Goal: Task Accomplishment & Management: Use online tool/utility

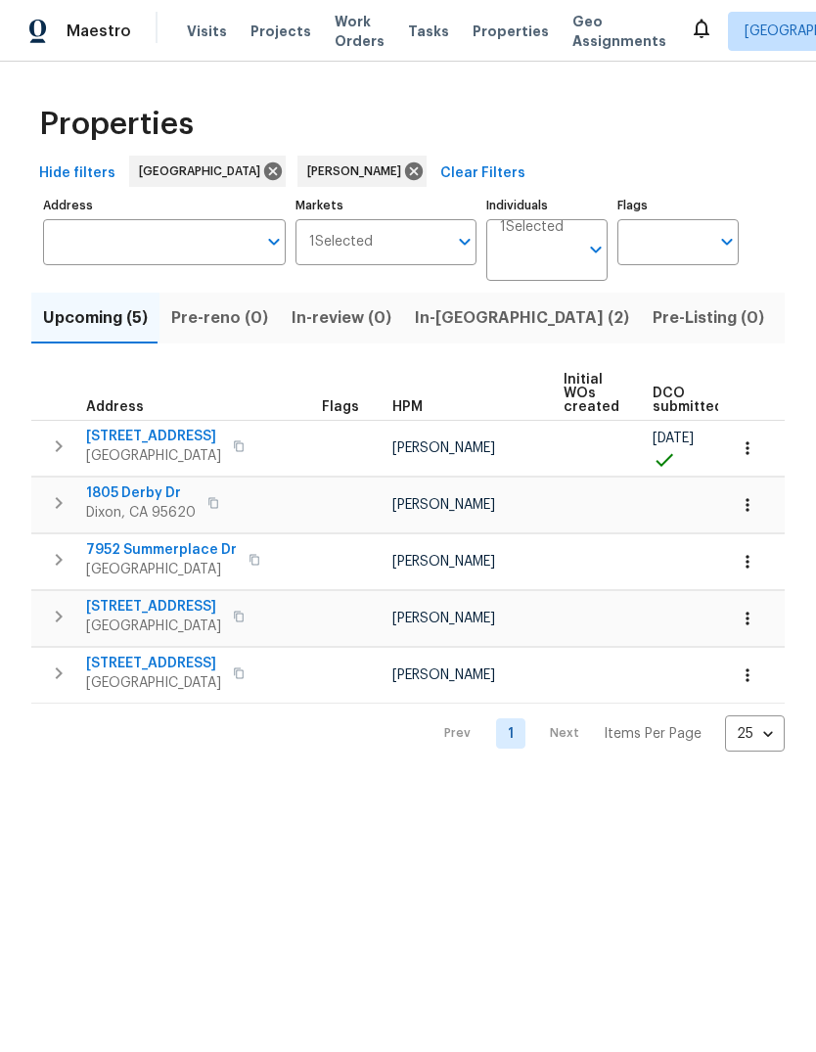
click at [788, 310] on span "Listed (15)" at bounding box center [828, 317] width 80 height 27
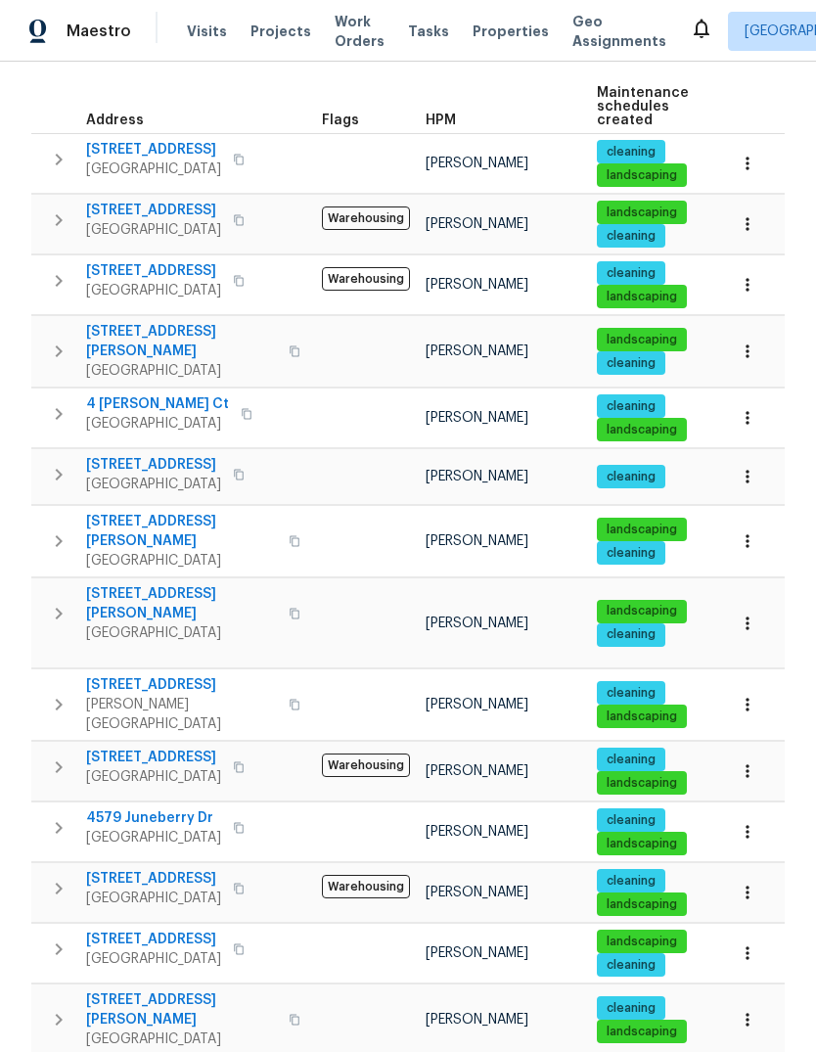
scroll to position [285, 0]
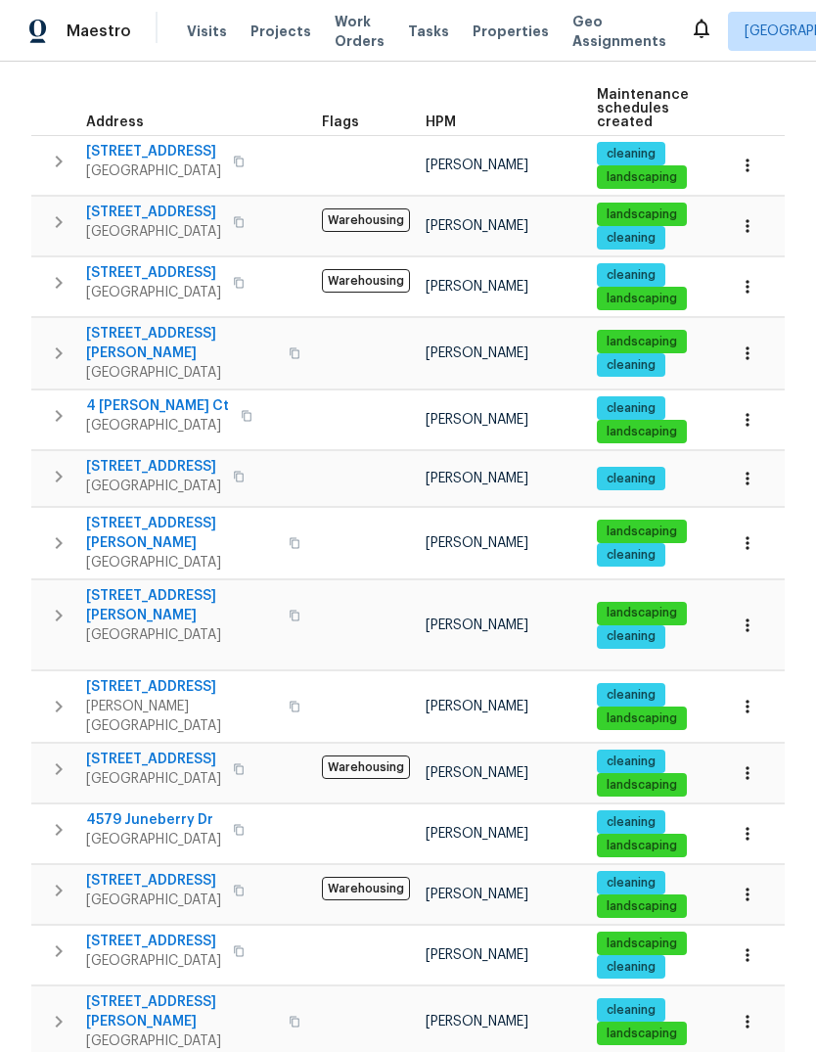
click at [112, 1031] on span "[GEOGRAPHIC_DATA]" at bounding box center [181, 1041] width 191 height 20
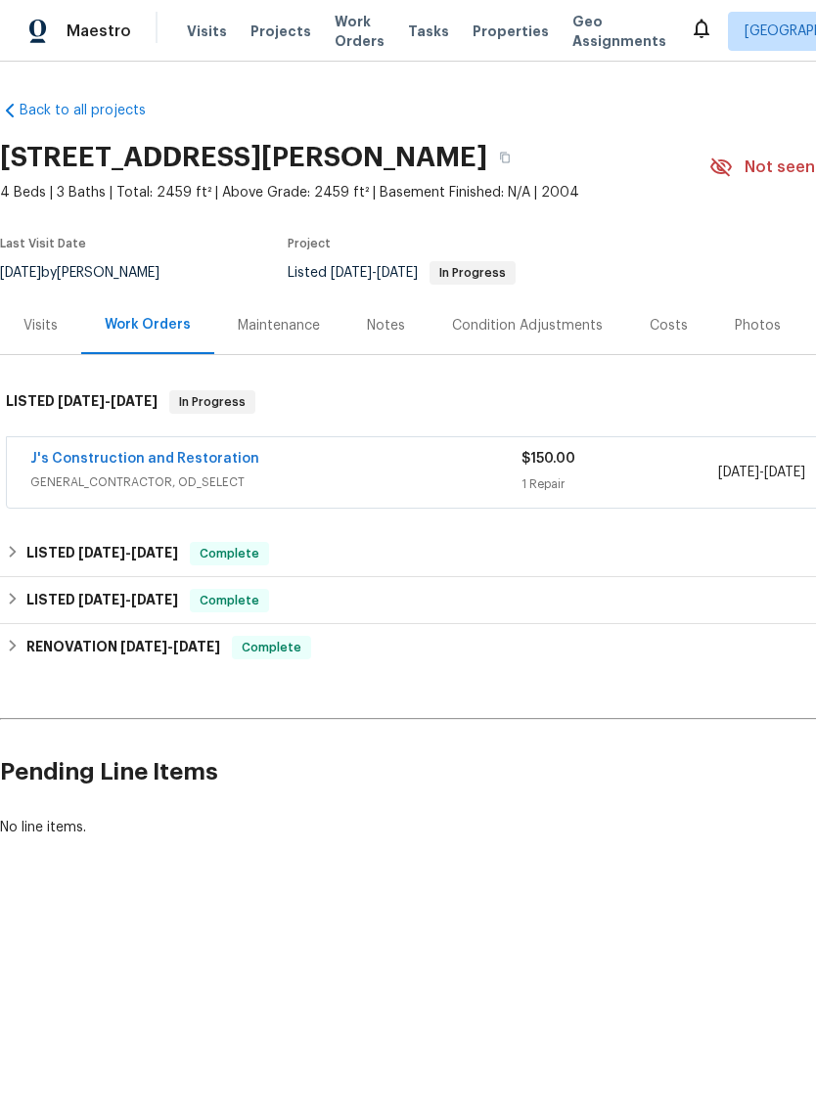
click at [75, 464] on link "J's Construction and Restoration" at bounding box center [144, 459] width 229 height 14
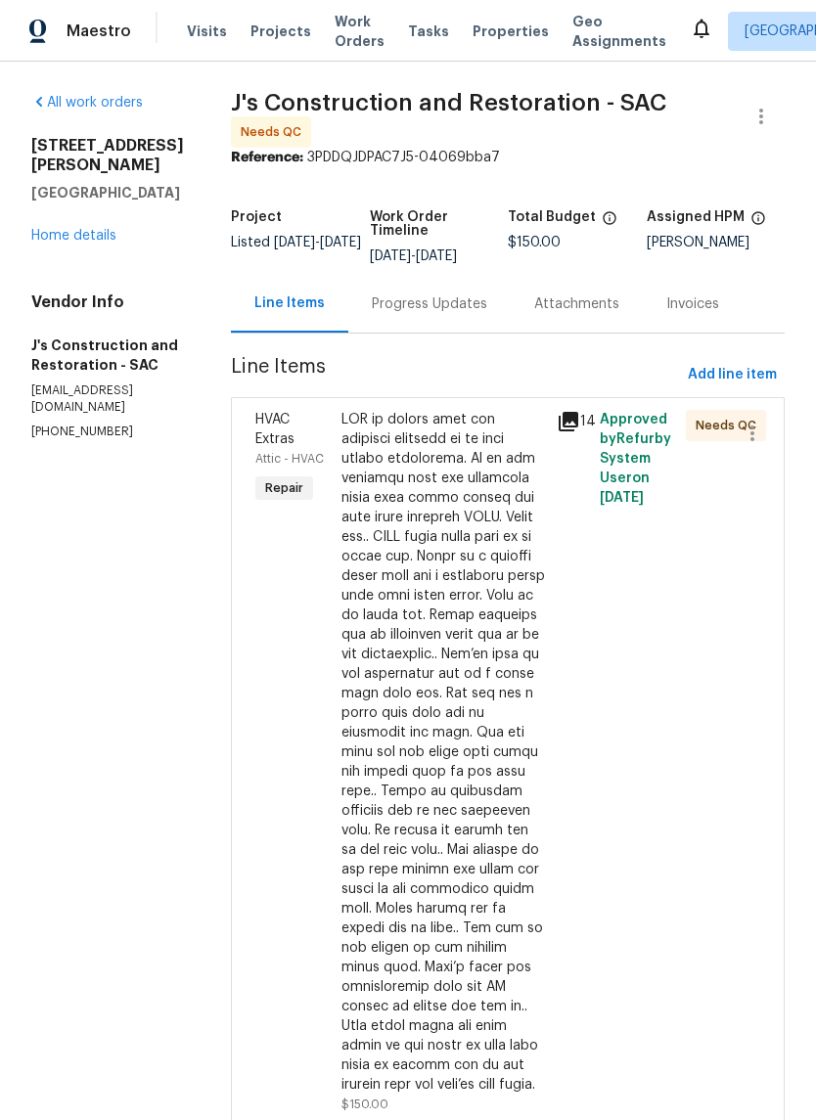
click at [474, 618] on div at bounding box center [442, 752] width 203 height 685
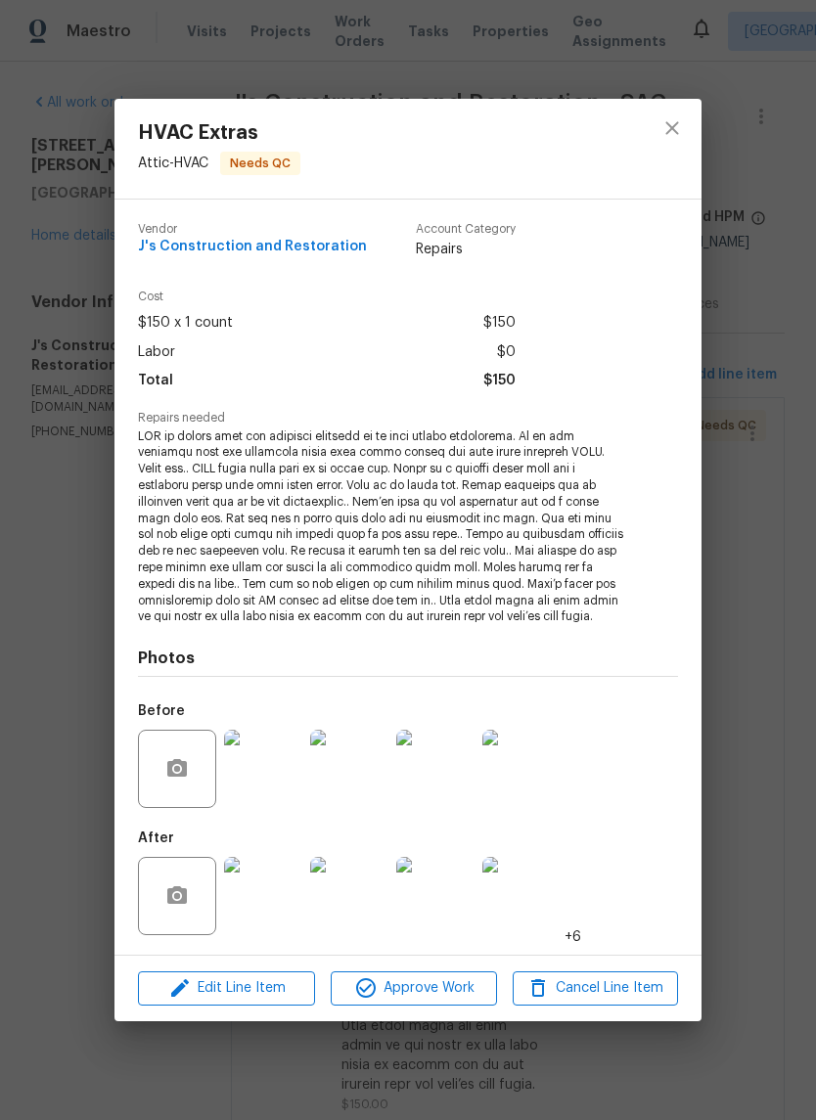
click at [250, 902] on img at bounding box center [263, 896] width 78 height 78
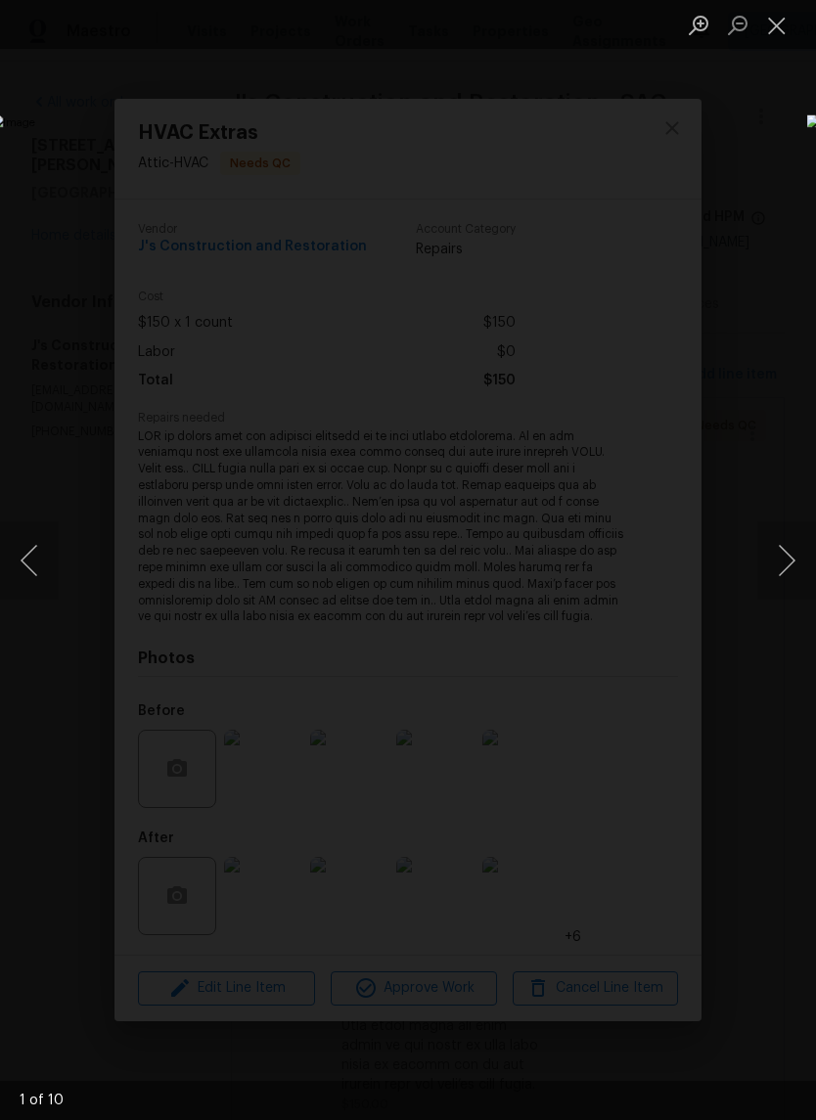
click at [791, 554] on button "Next image" at bounding box center [786, 560] width 59 height 78
click at [784, 560] on button "Next image" at bounding box center [786, 560] width 59 height 78
click at [782, 562] on button "Next image" at bounding box center [786, 560] width 59 height 78
click at [786, 558] on button "Next image" at bounding box center [786, 560] width 59 height 78
click at [784, 560] on button "Next image" at bounding box center [786, 560] width 59 height 78
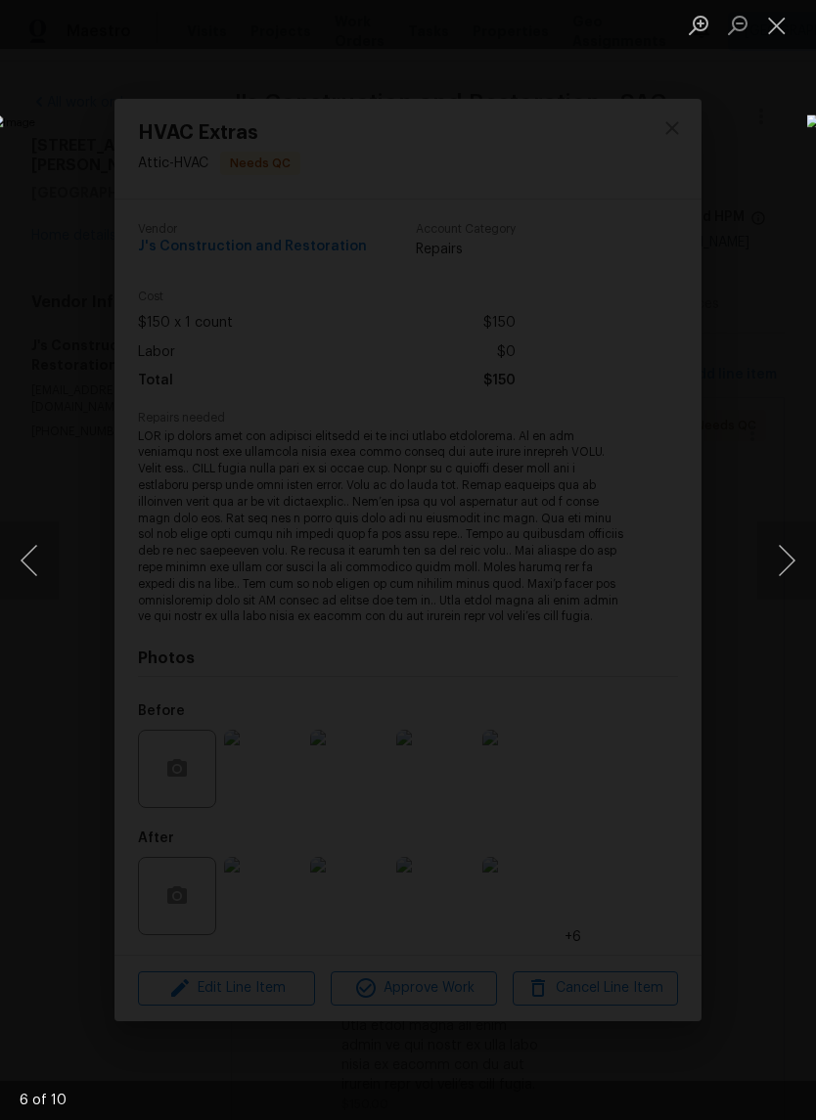
click at [771, 17] on button "Close lightbox" at bounding box center [776, 25] width 39 height 34
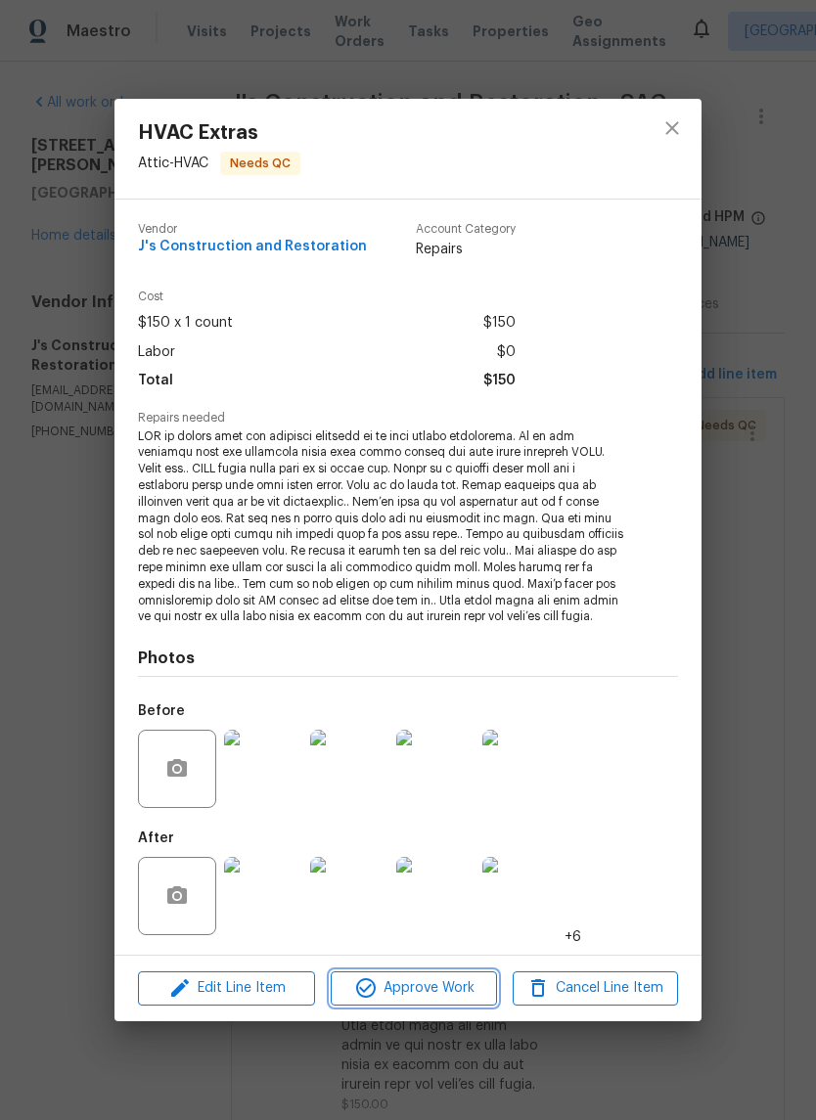
click at [461, 986] on span "Approve Work" at bounding box center [414, 988] width 154 height 24
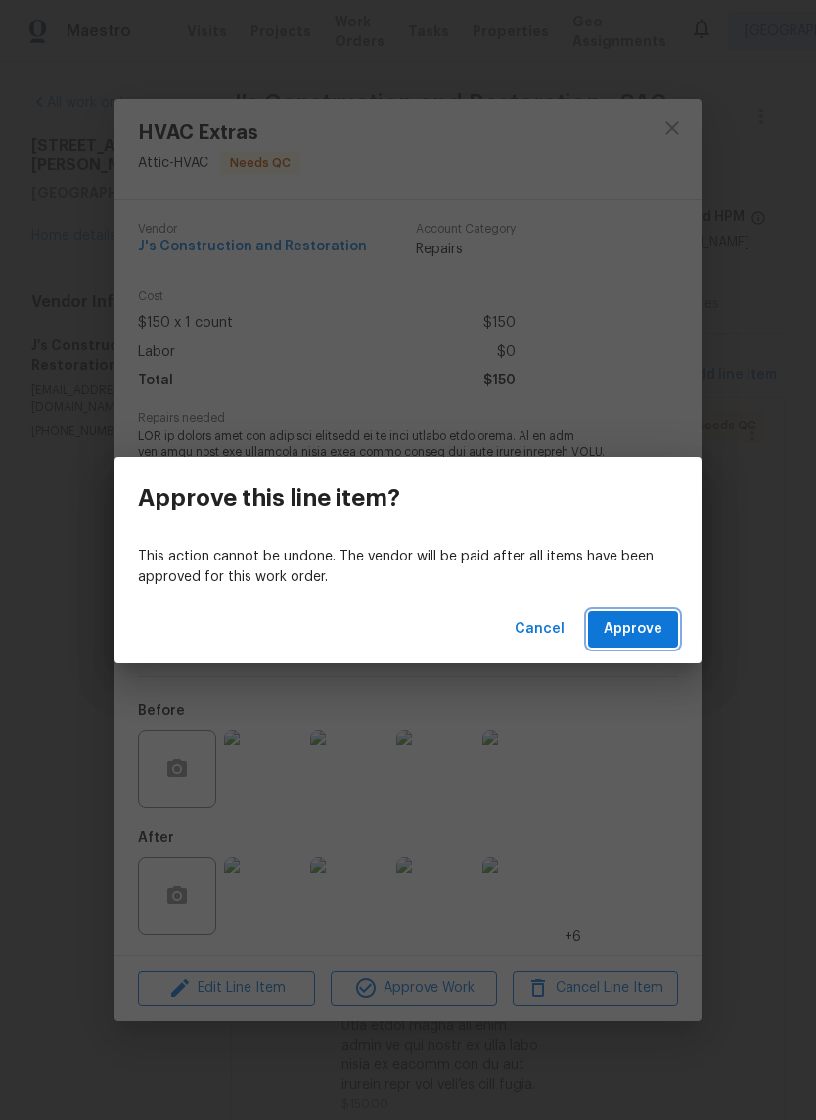
click at [660, 638] on span "Approve" at bounding box center [633, 629] width 59 height 24
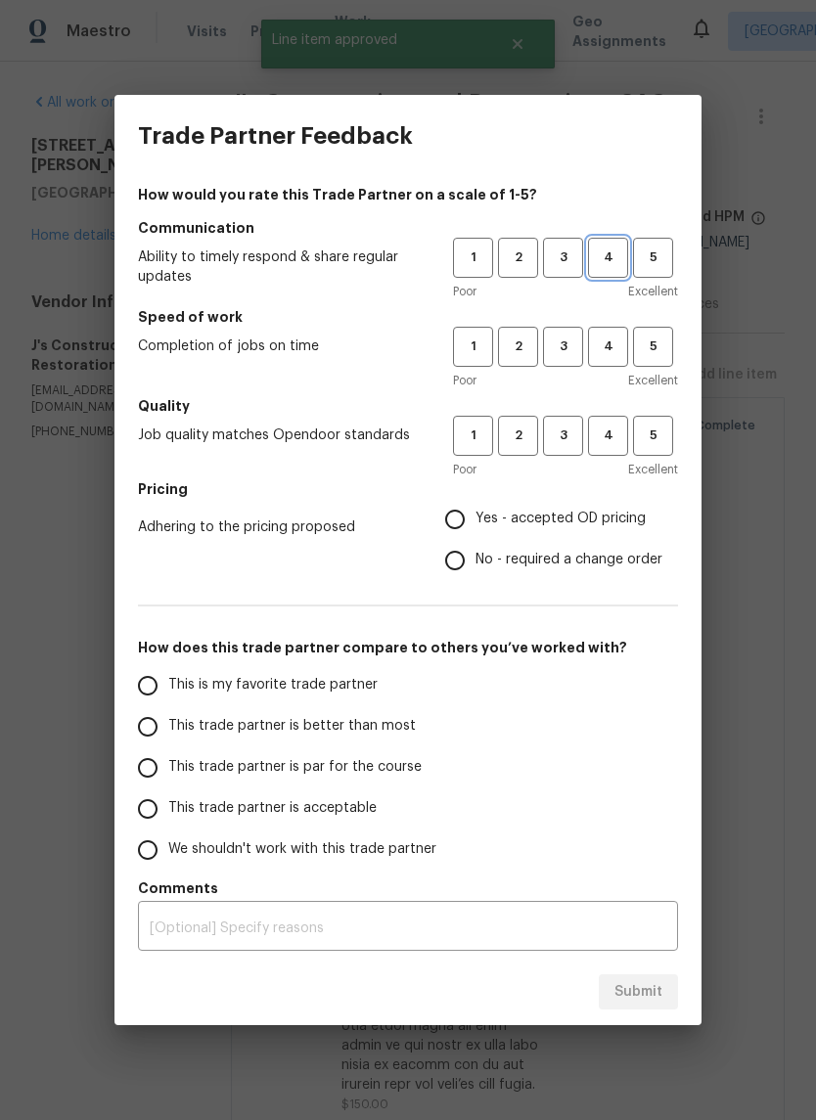
click at [610, 258] on span "4" at bounding box center [608, 258] width 36 height 23
click at [613, 338] on span "4" at bounding box center [608, 347] width 36 height 23
click at [606, 430] on span "4" at bounding box center [608, 436] width 36 height 23
click at [452, 529] on input "Yes - accepted OD pricing" at bounding box center [454, 519] width 41 height 41
radio input "true"
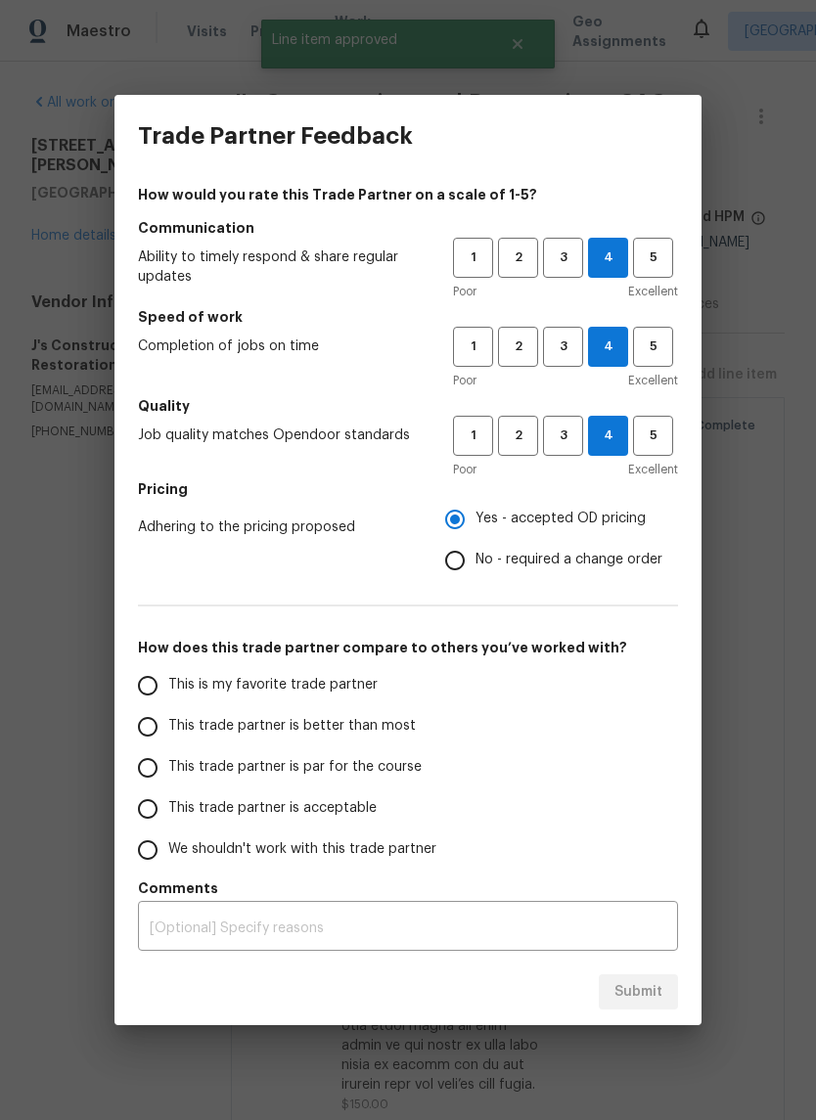
click at [150, 730] on input "This trade partner is better than most" at bounding box center [147, 726] width 41 height 41
click at [645, 1001] on span "Submit" at bounding box center [638, 992] width 48 height 24
radio input "true"
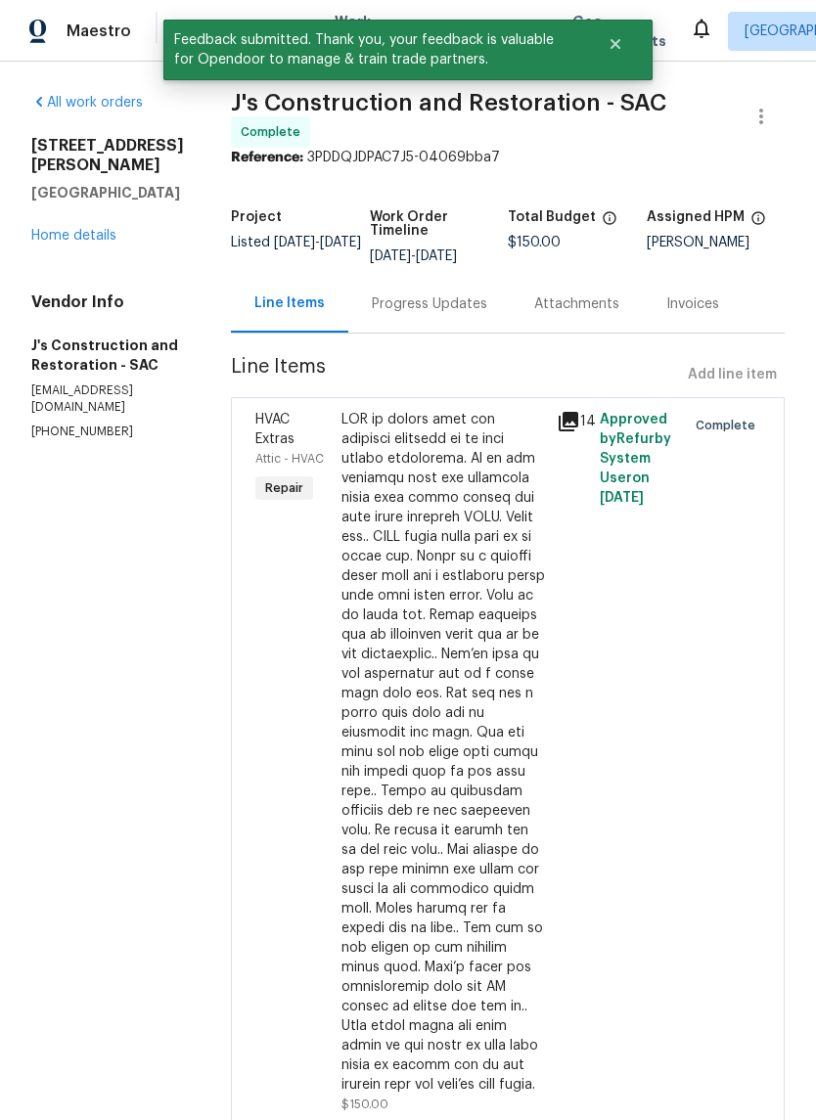
click at [69, 233] on link "Home details" at bounding box center [73, 236] width 85 height 14
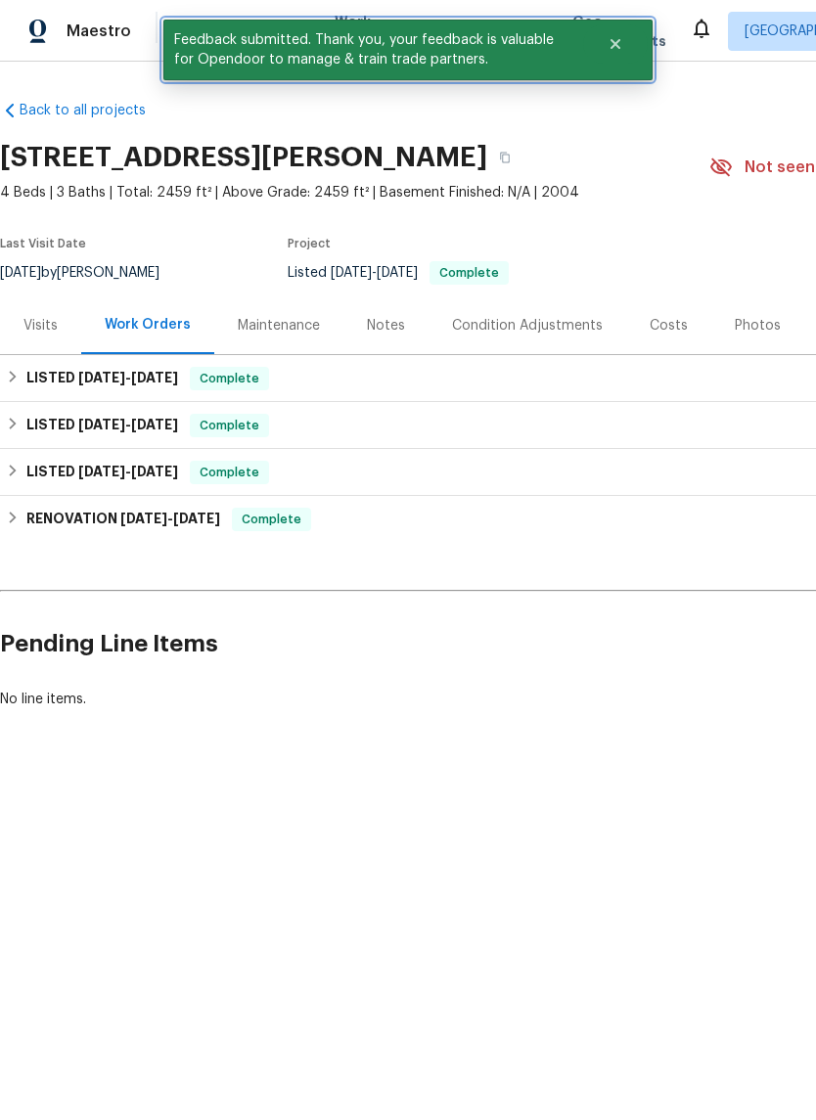
click at [616, 43] on icon "Close" at bounding box center [615, 44] width 10 height 10
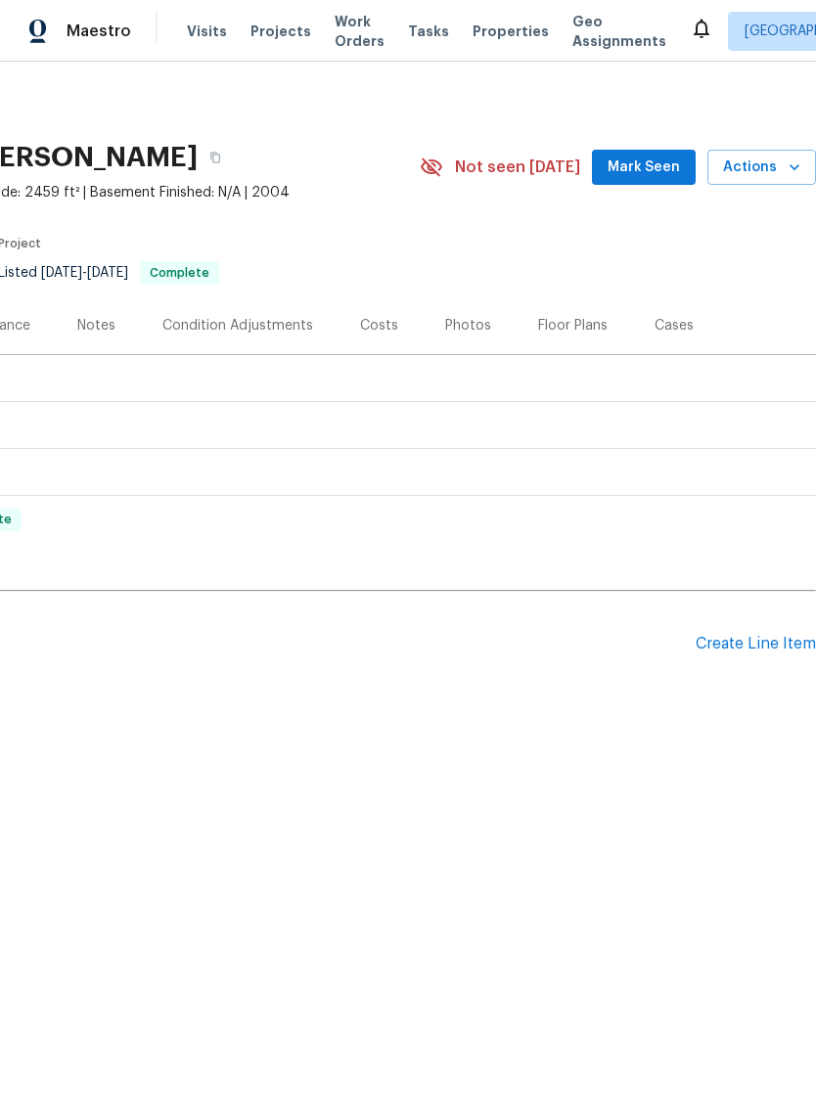
scroll to position [0, 290]
click at [649, 167] on span "Mark Seen" at bounding box center [644, 168] width 72 height 24
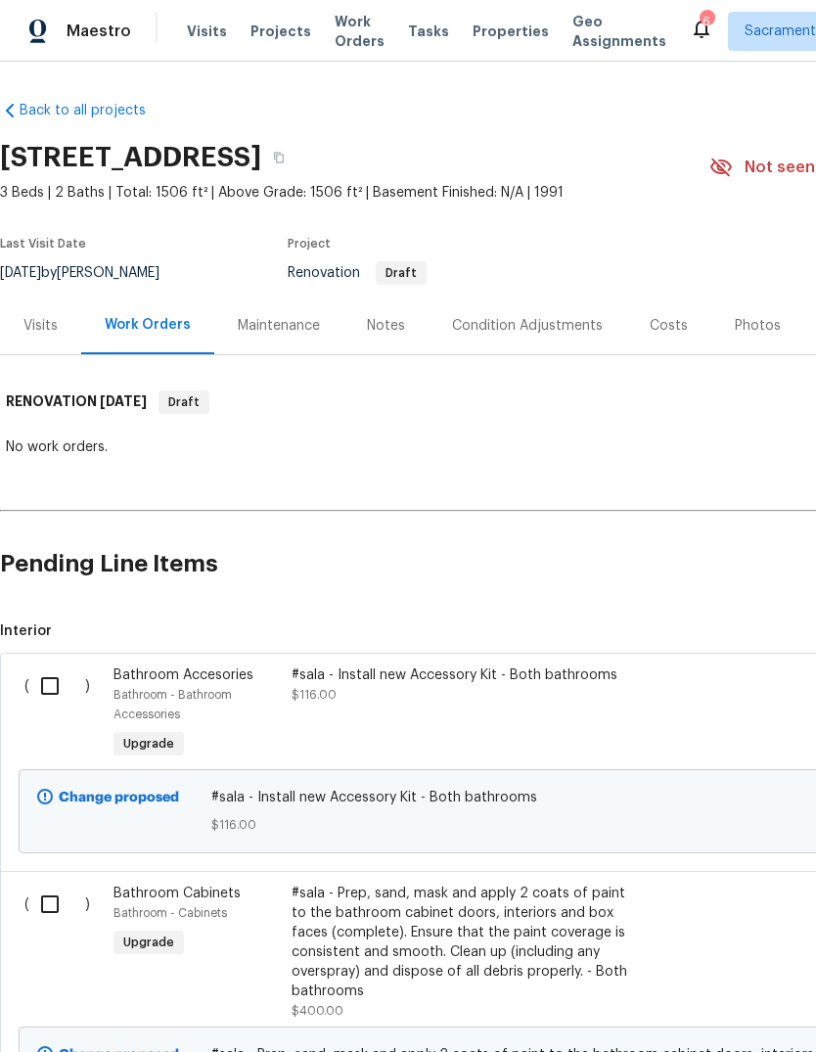
click at [700, 21] on div "6" at bounding box center [707, 22] width 14 height 20
click at [700, 20] on div "6" at bounding box center [707, 22] width 14 height 20
click at [690, 18] on icon at bounding box center [701, 28] width 23 height 23
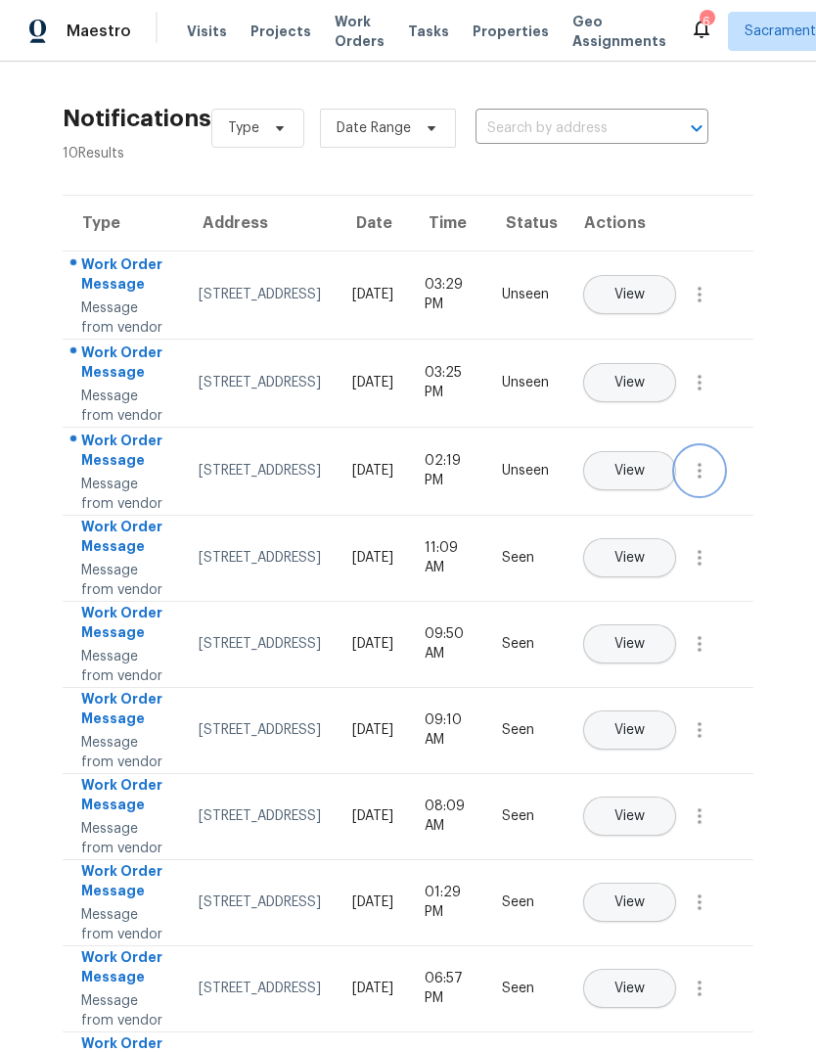
click at [708, 482] on icon "button" at bounding box center [699, 470] width 23 height 23
click at [631, 588] on div "Mark Seen" at bounding box center [588, 592] width 153 height 20
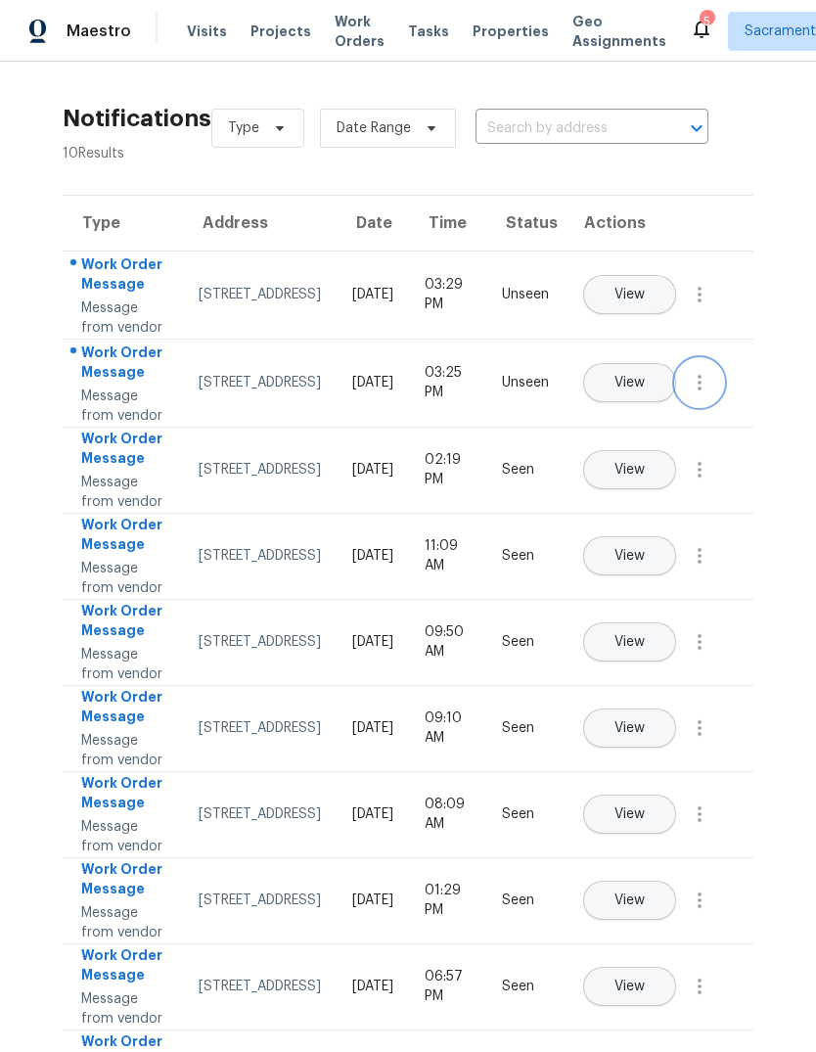
click at [700, 394] on icon "button" at bounding box center [699, 382] width 23 height 23
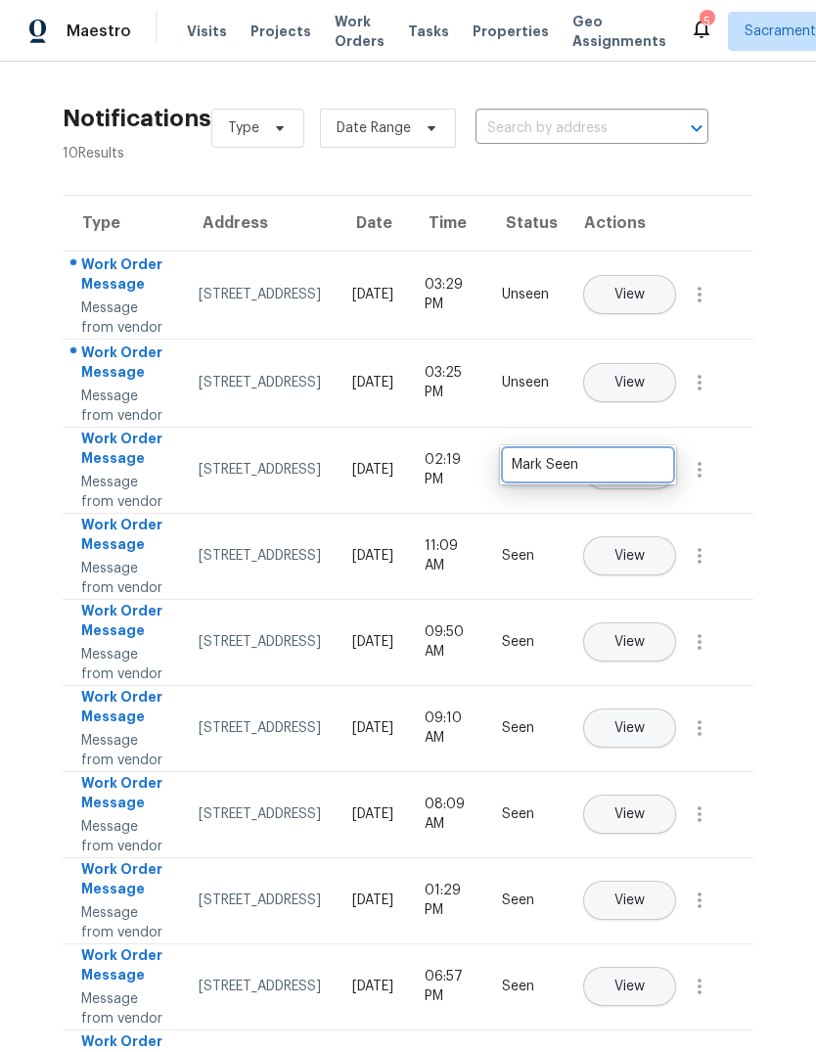
click at [640, 462] on div "Mark Seen" at bounding box center [588, 465] width 153 height 20
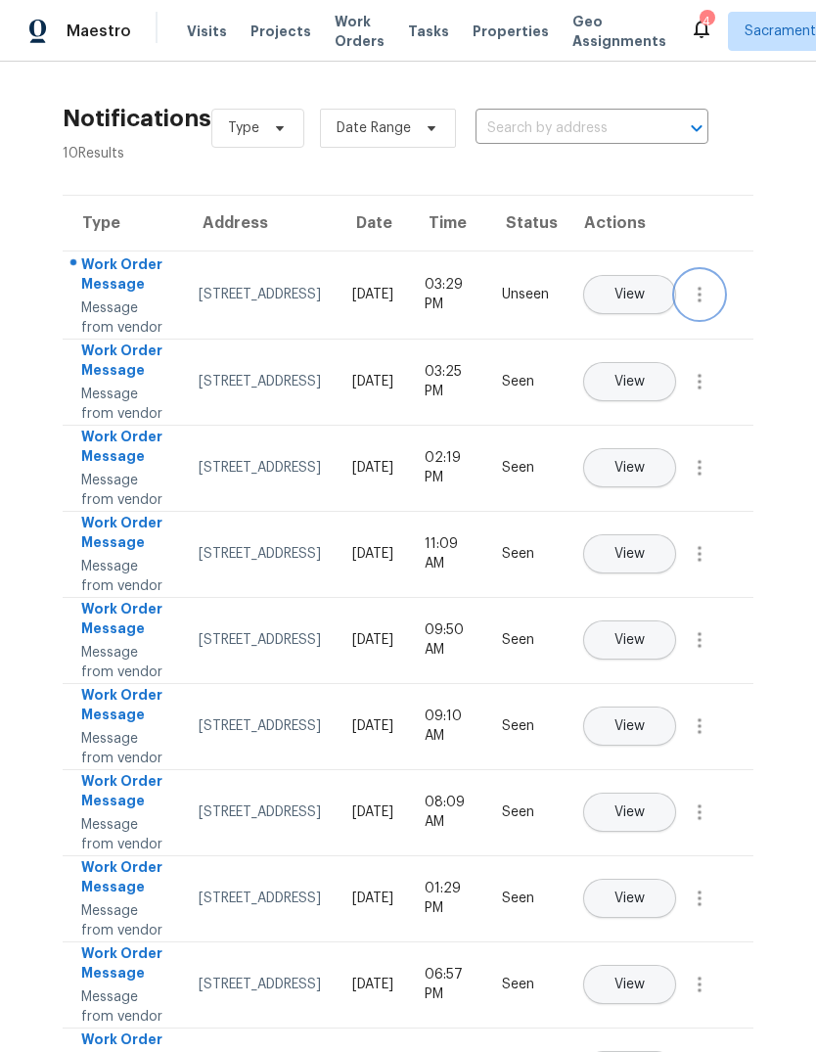
click at [706, 306] on icon "button" at bounding box center [699, 294] width 23 height 23
click at [638, 334] on div "Mark Seen" at bounding box center [588, 338] width 153 height 20
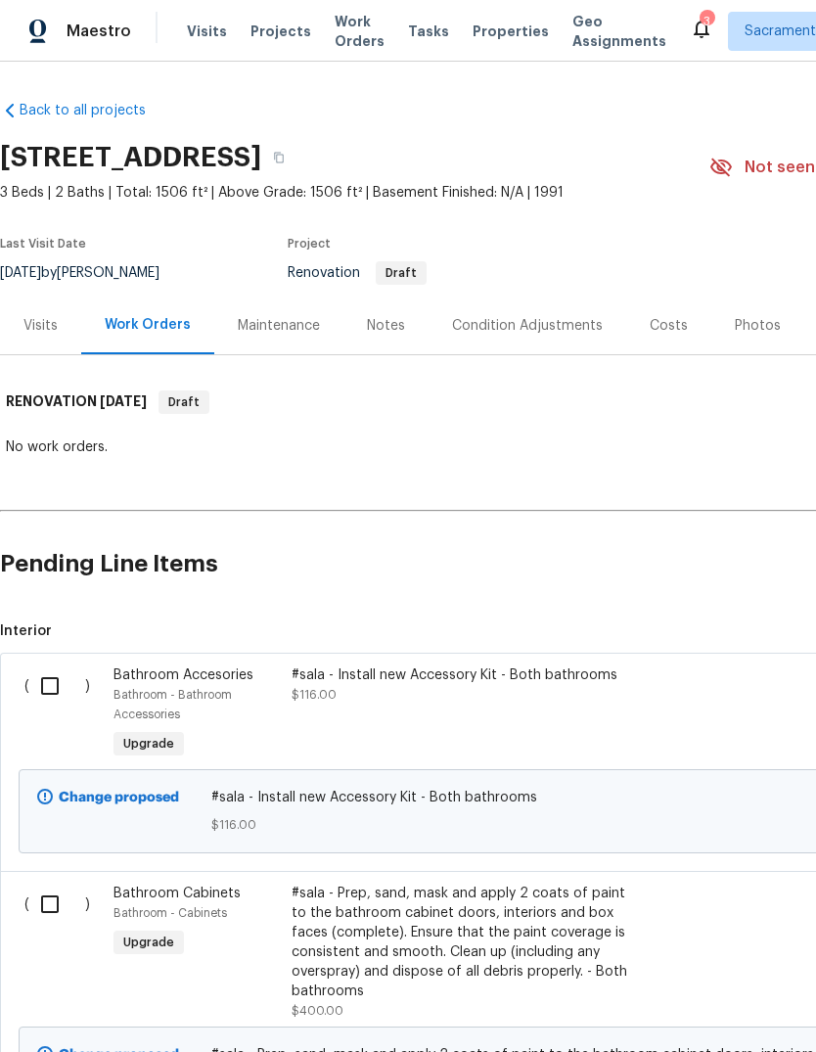
click at [562, 319] on div "Condition Adjustments" at bounding box center [527, 326] width 151 height 20
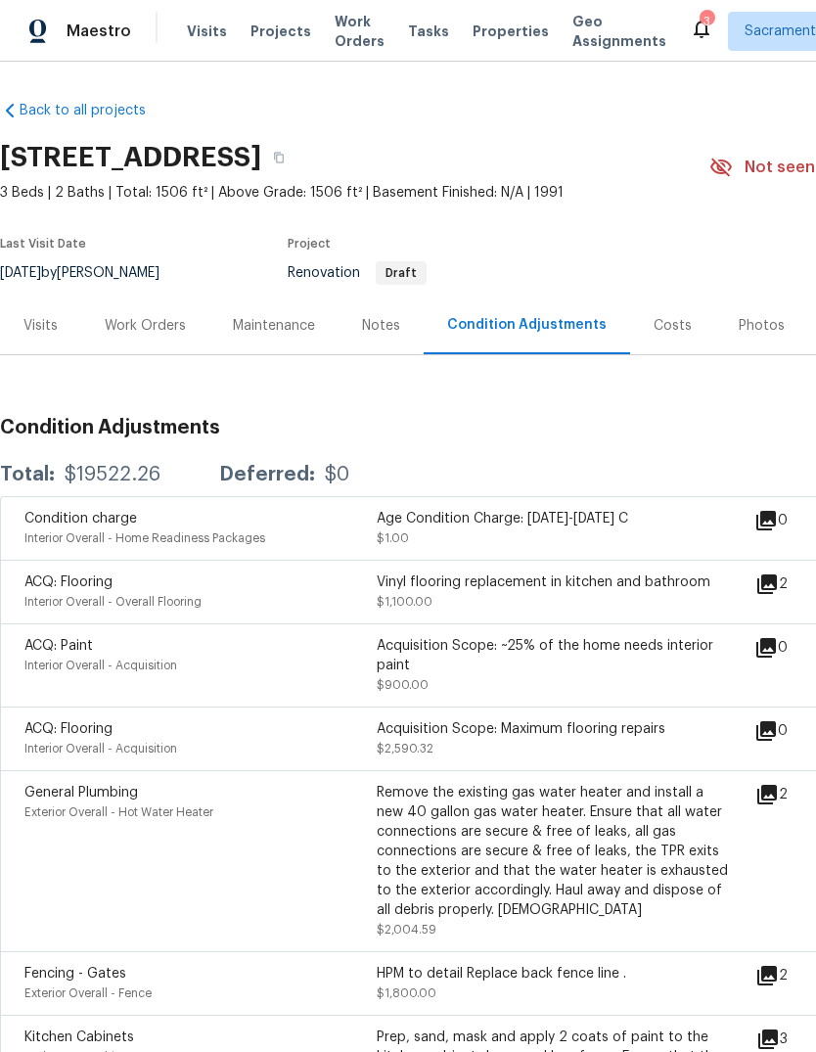
click at [779, 588] on icon at bounding box center [766, 583] width 23 height 23
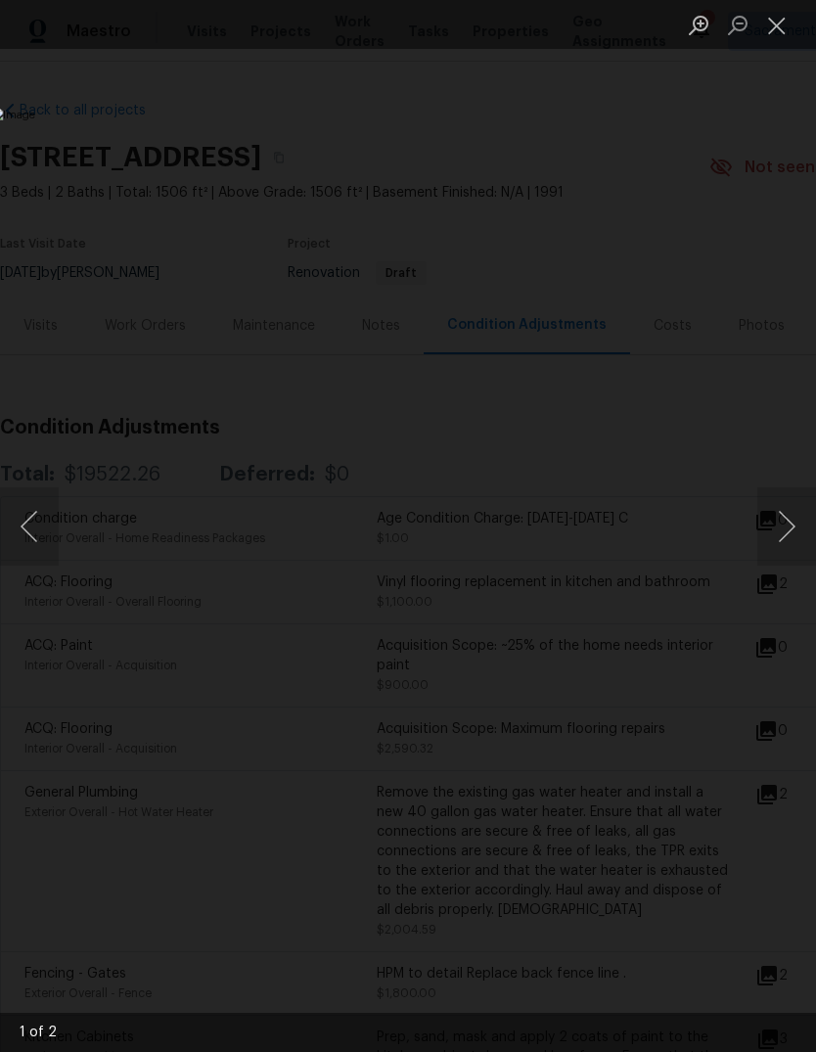
click at [790, 538] on button "Next image" at bounding box center [786, 526] width 59 height 78
click at [778, 24] on button "Close lightbox" at bounding box center [776, 25] width 39 height 34
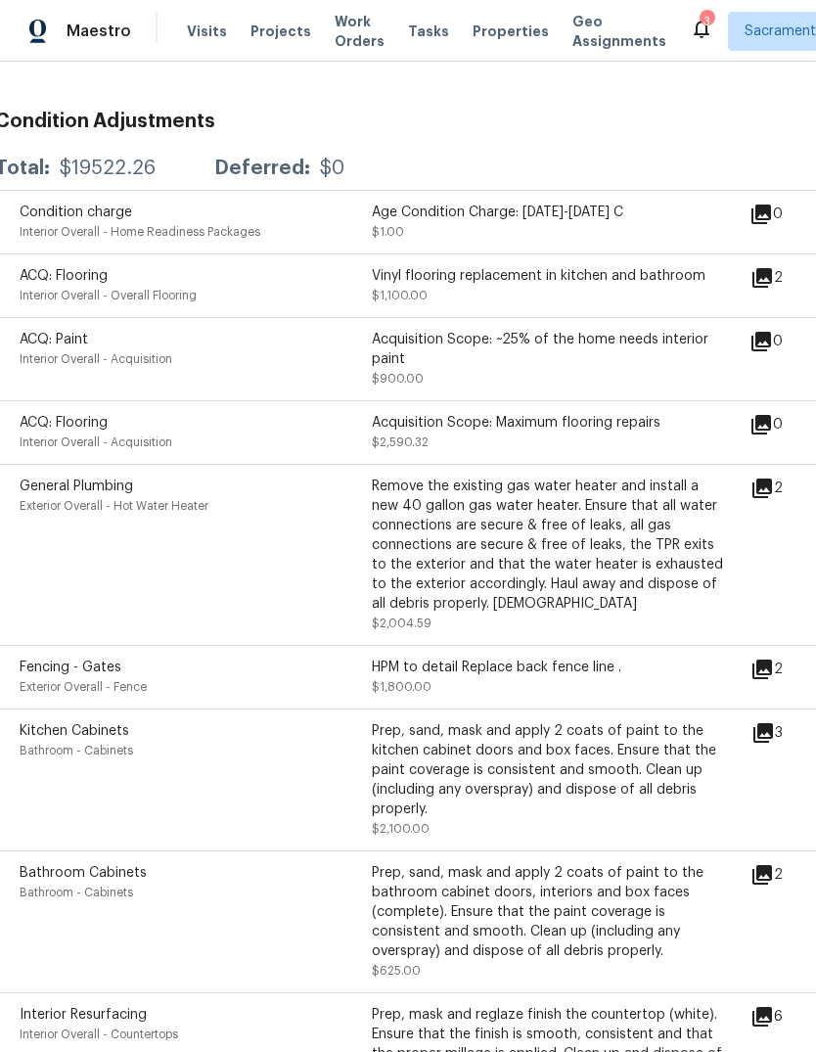
scroll to position [312, 5]
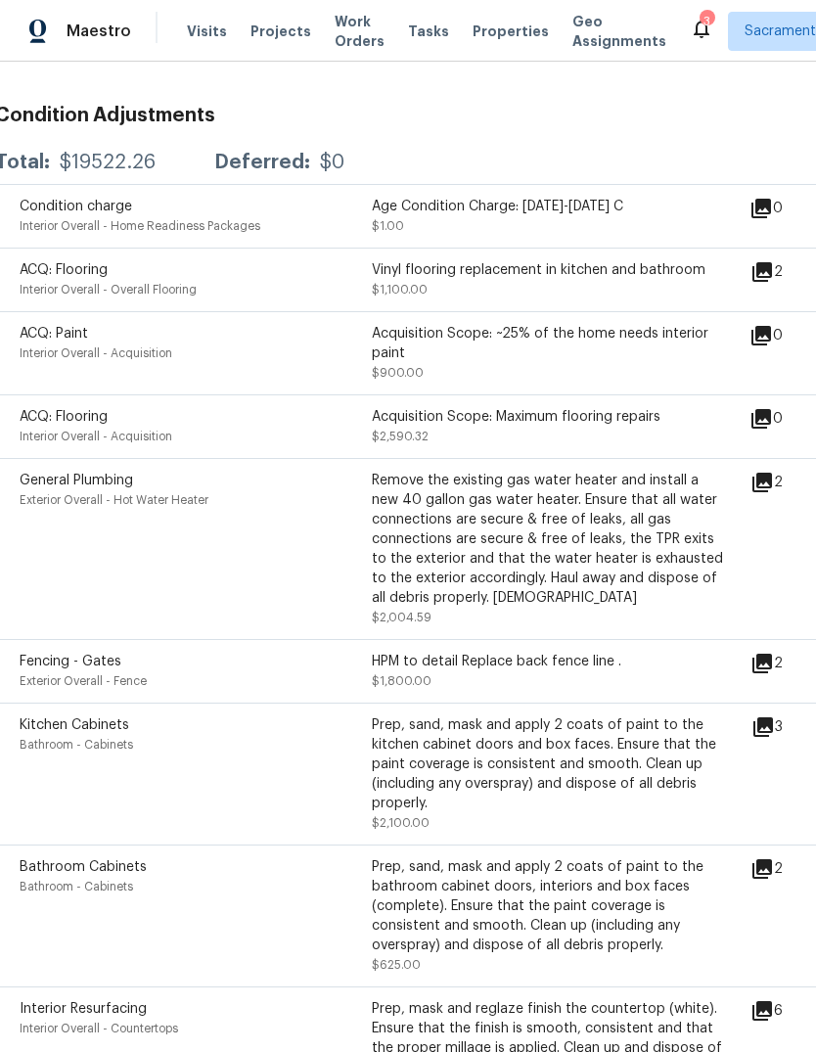
click at [774, 474] on icon at bounding box center [761, 482] width 23 height 23
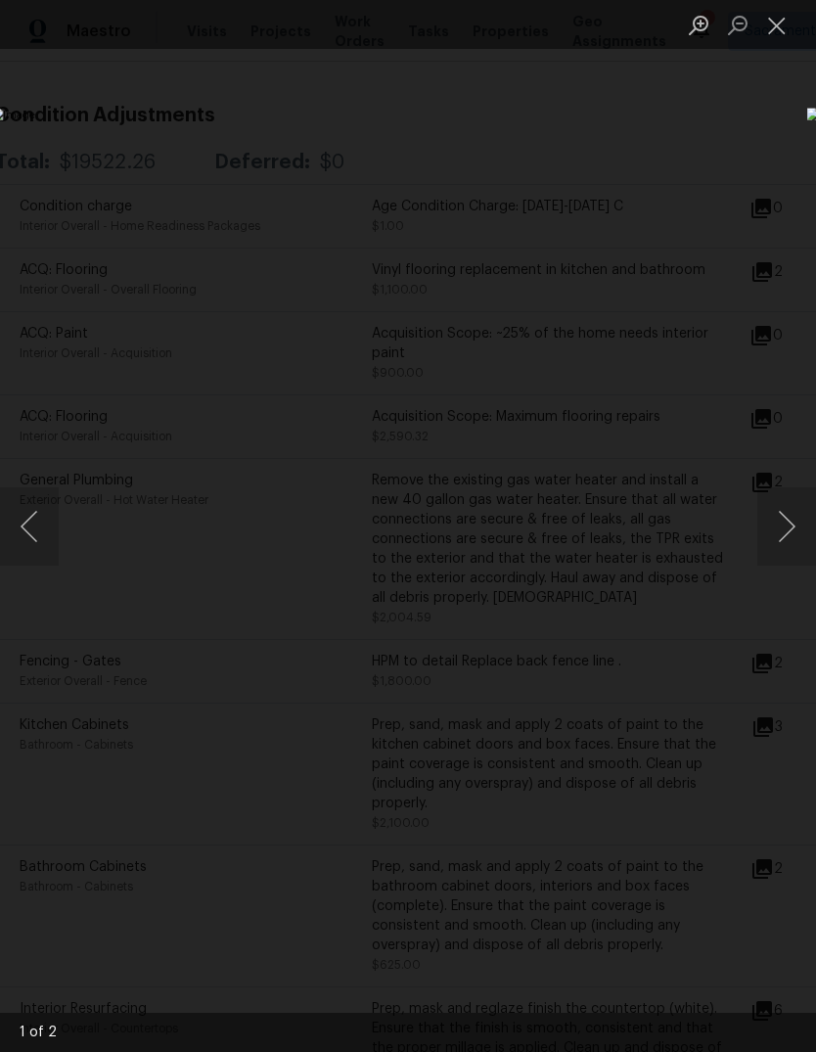
click at [791, 529] on button "Next image" at bounding box center [786, 526] width 59 height 78
click at [779, 24] on button "Close lightbox" at bounding box center [776, 25] width 39 height 34
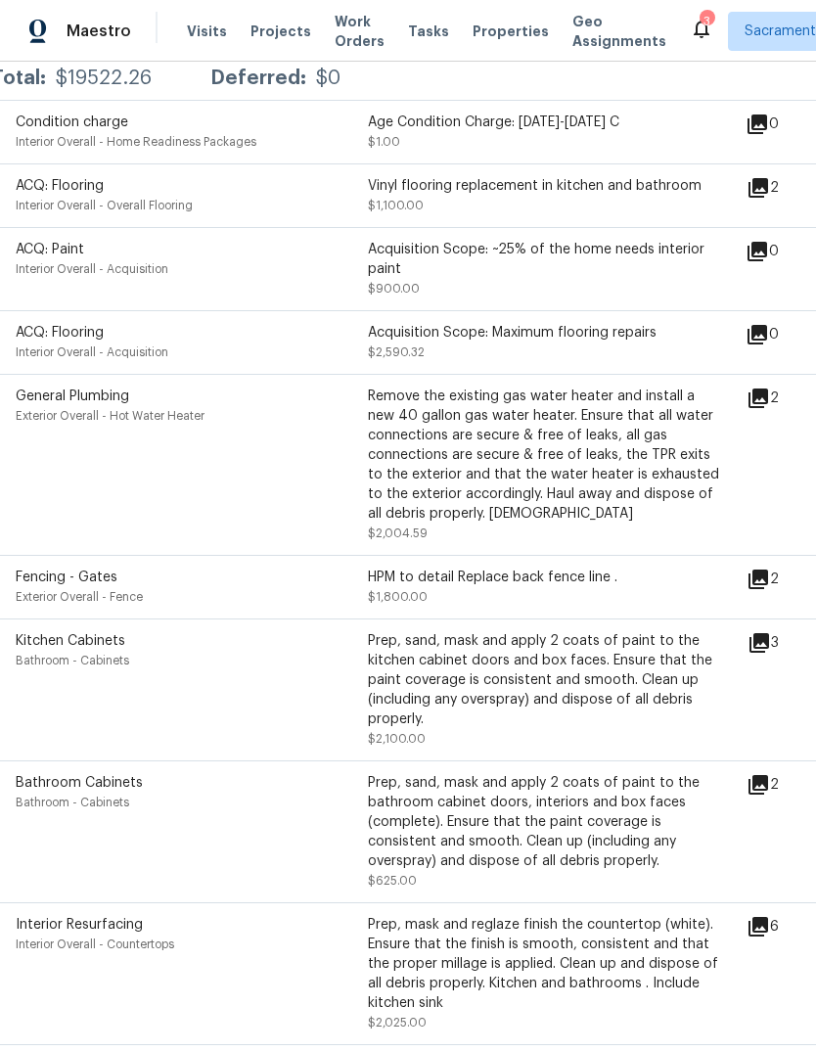
scroll to position [398, 8]
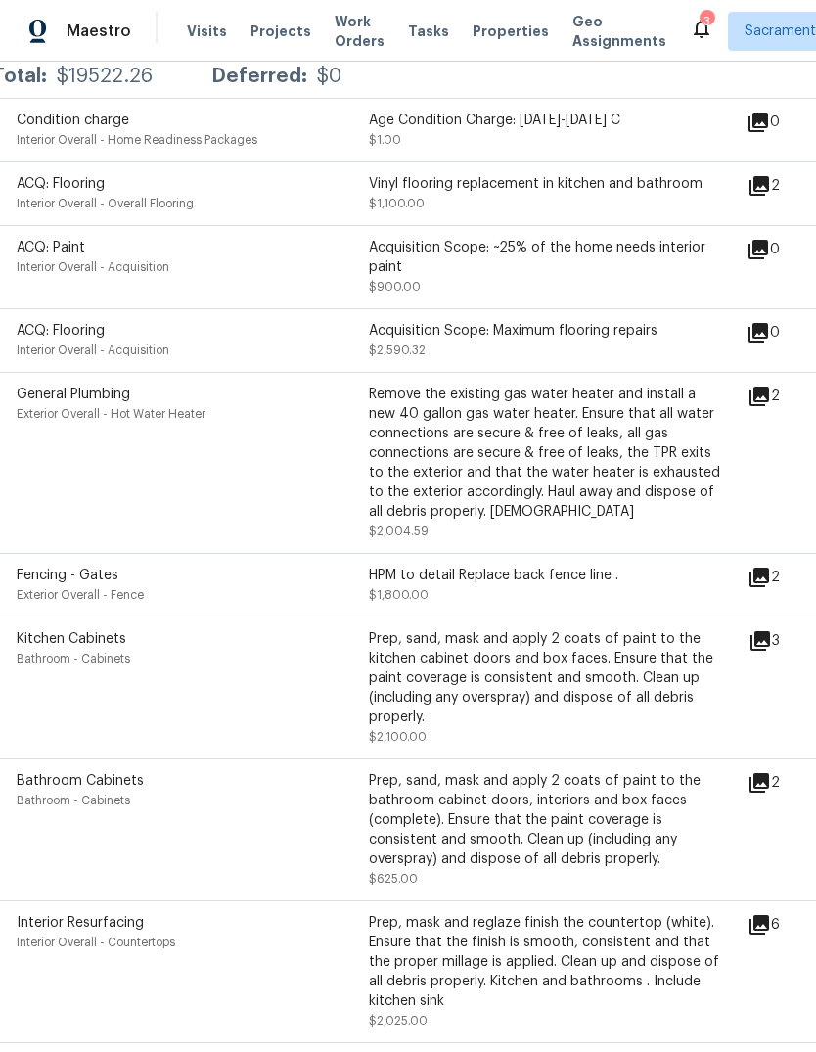
click at [769, 573] on icon at bounding box center [759, 577] width 20 height 20
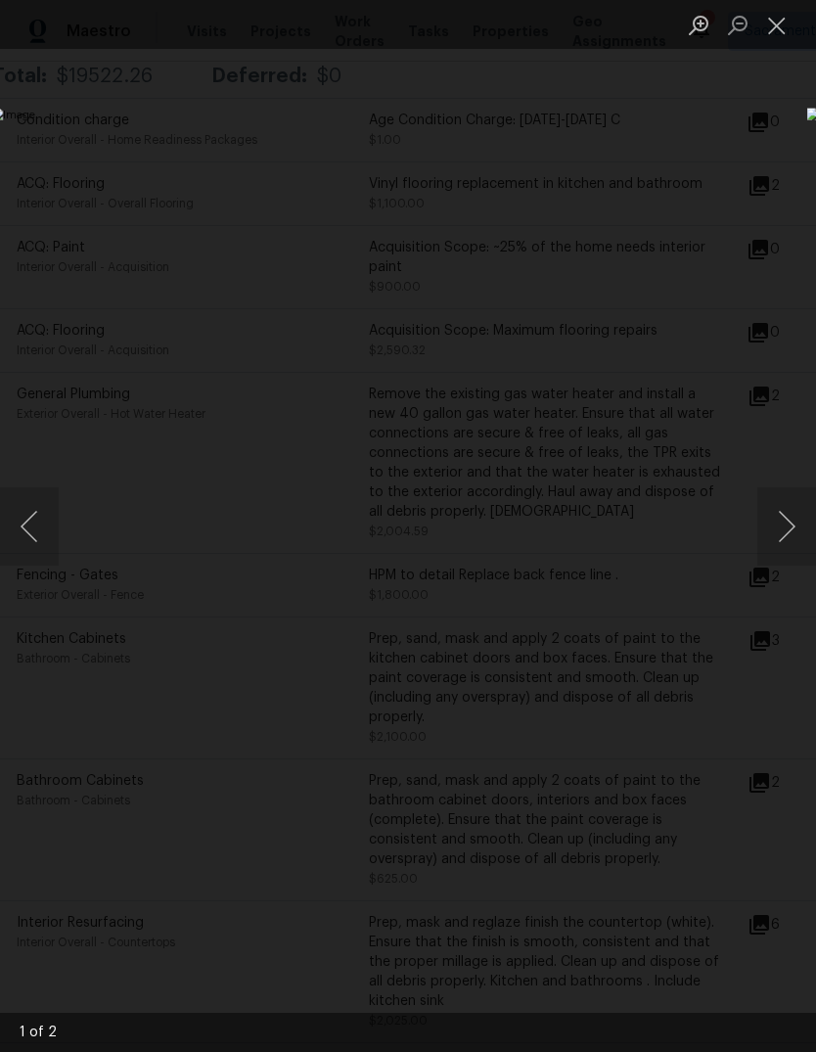
click at [776, 21] on button "Close lightbox" at bounding box center [776, 25] width 39 height 34
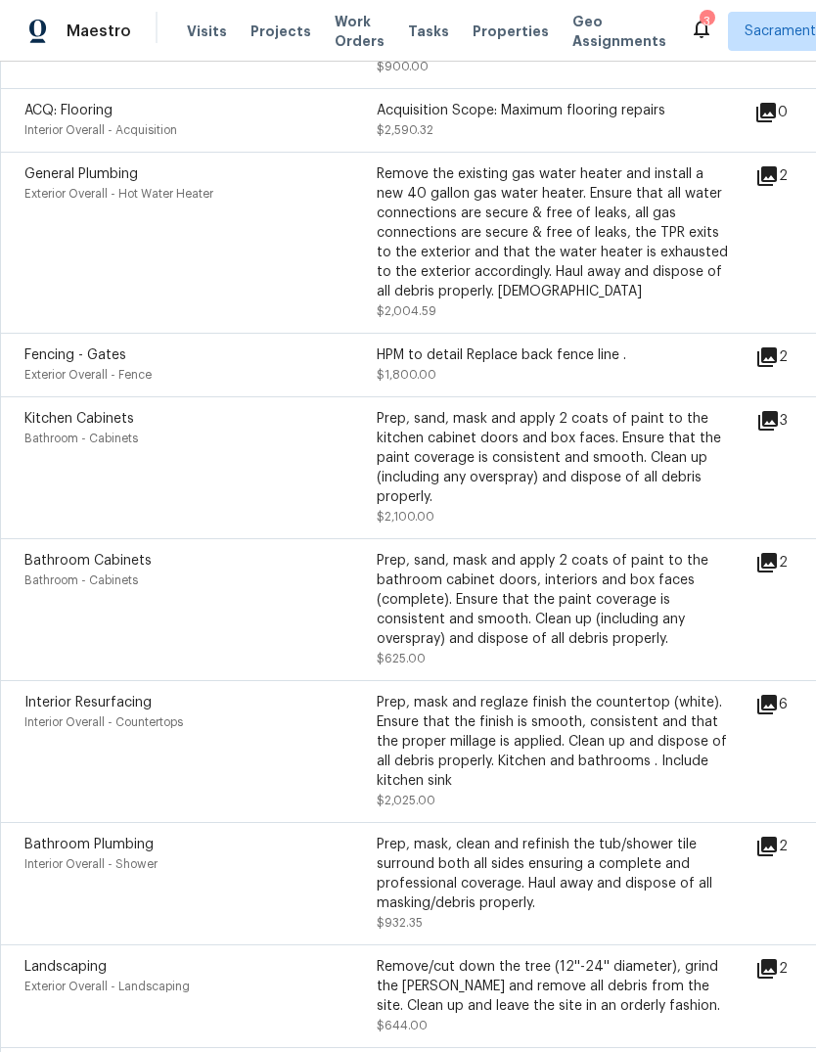
scroll to position [618, 0]
click at [778, 429] on icon at bounding box center [768, 421] width 20 height 20
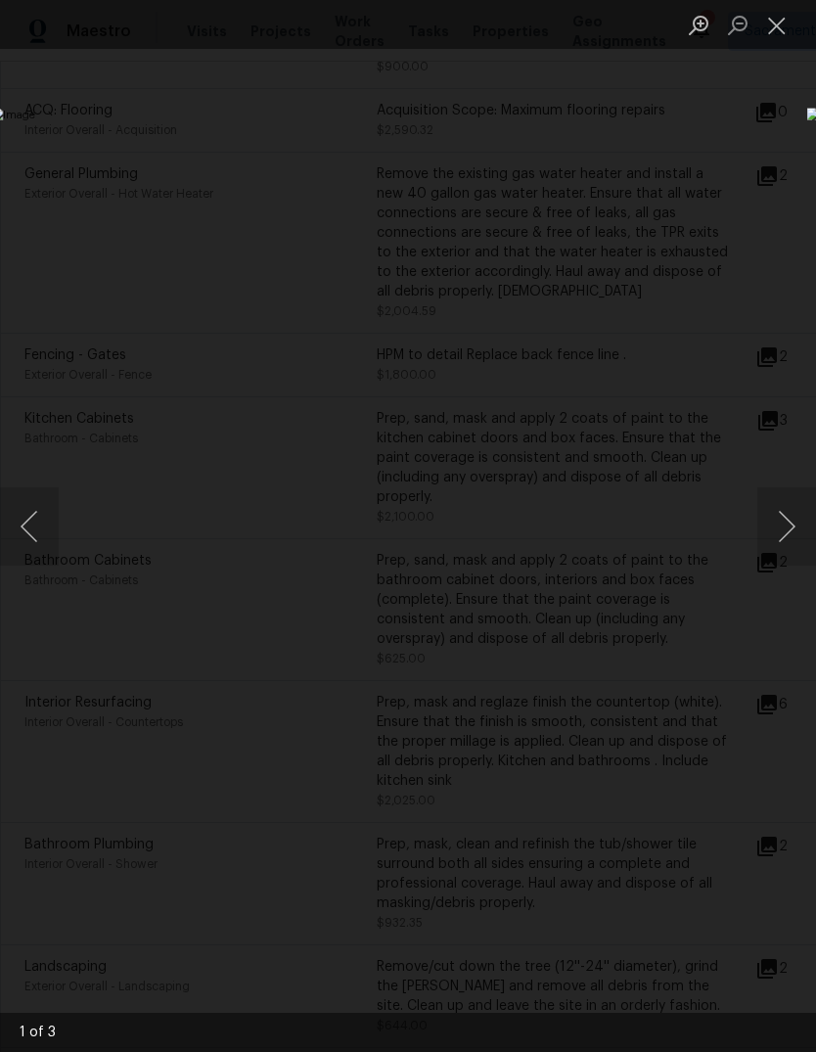
click at [782, 19] on button "Close lightbox" at bounding box center [776, 25] width 39 height 34
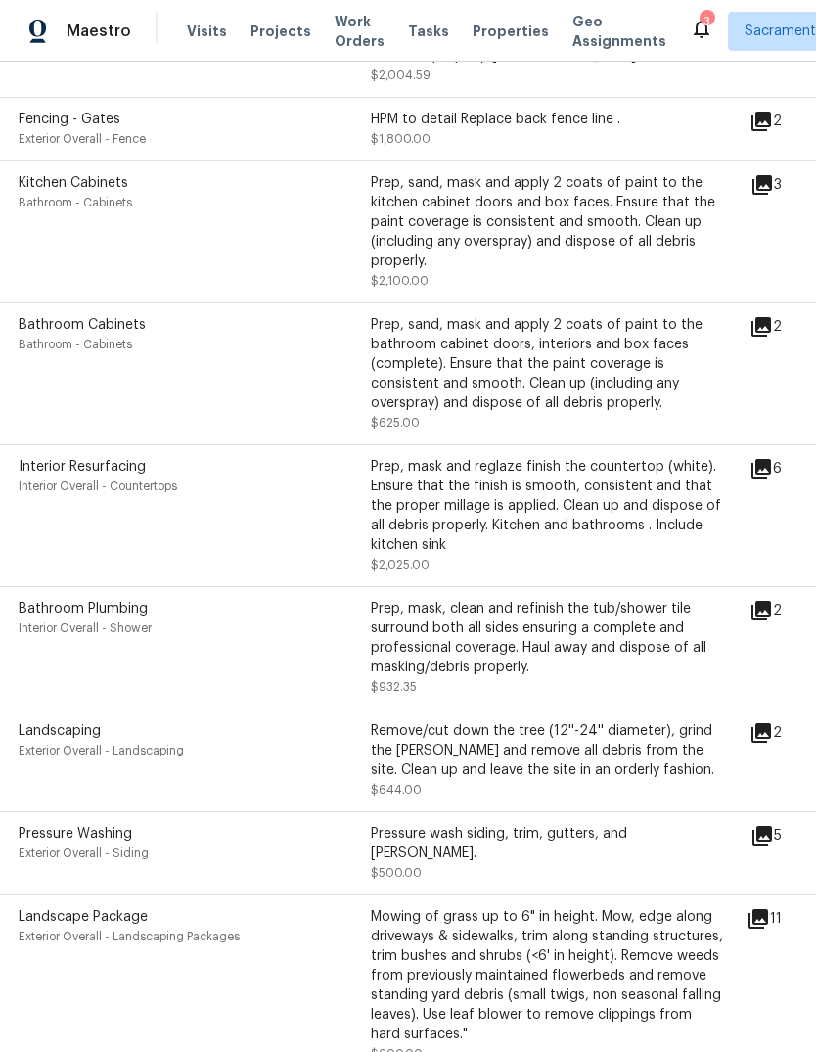
scroll to position [855, 6]
click at [771, 471] on icon at bounding box center [761, 468] width 20 height 20
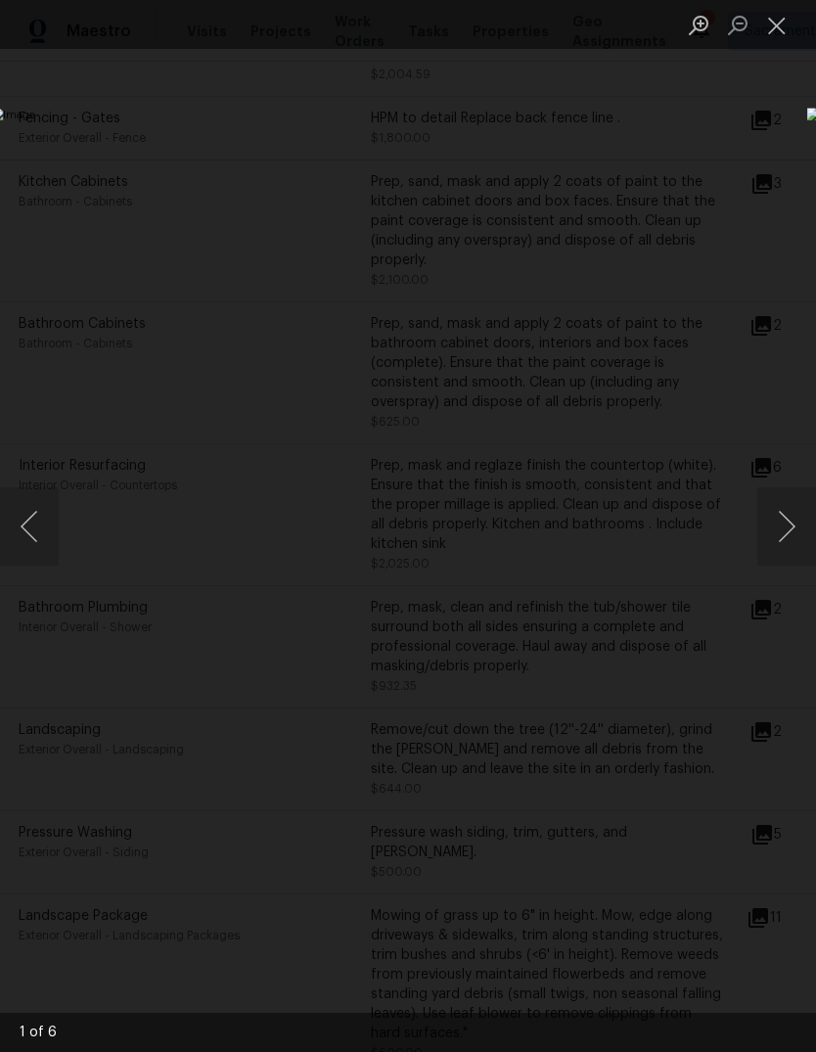
click at [777, 29] on button "Close lightbox" at bounding box center [776, 25] width 39 height 34
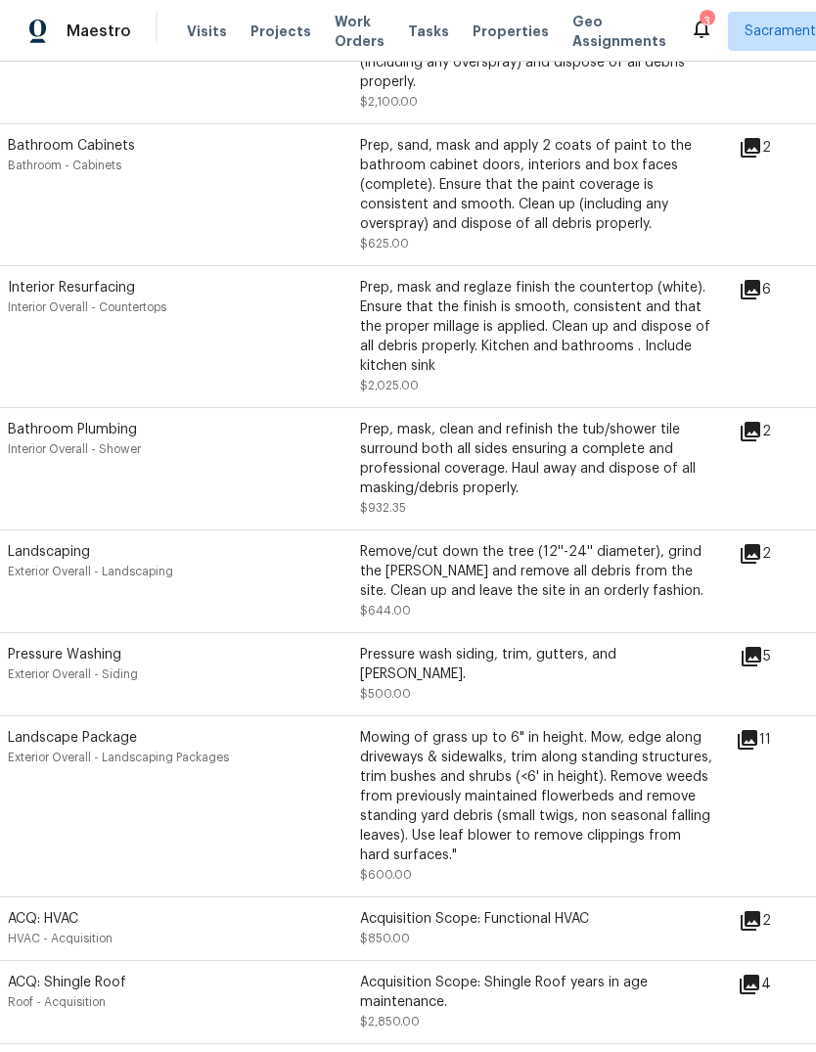
scroll to position [1035, 17]
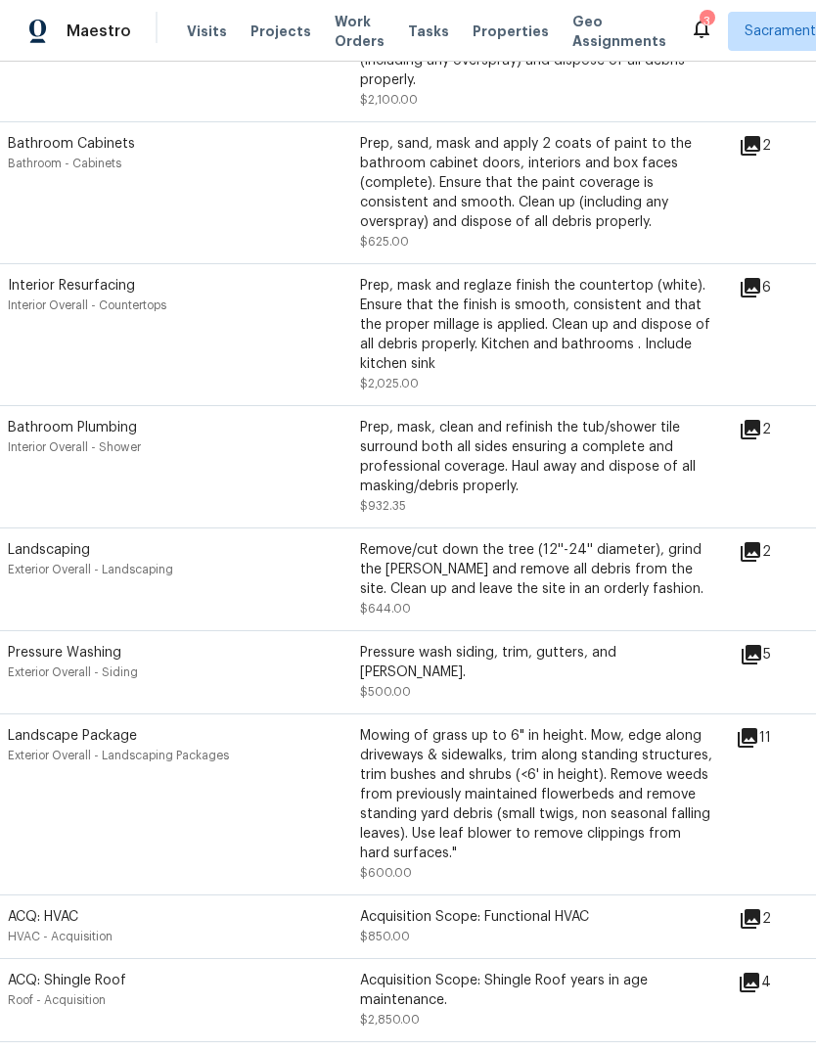
click at [762, 564] on icon at bounding box center [750, 551] width 23 height 23
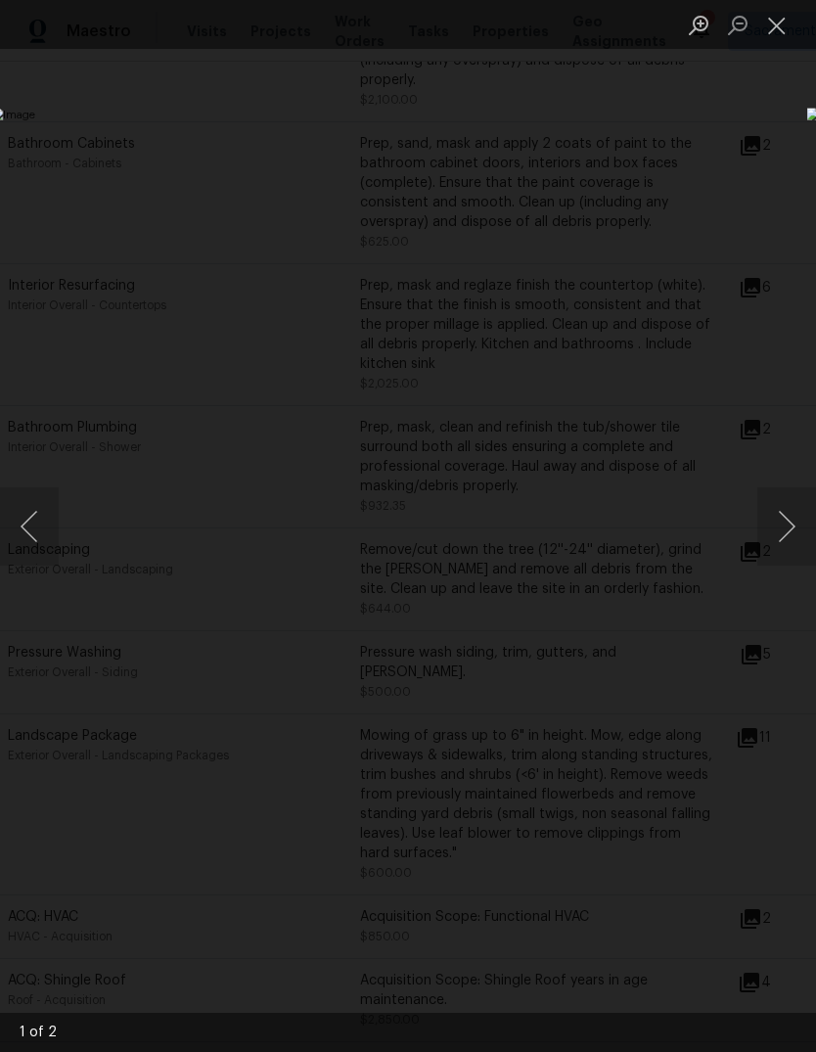
click at [783, 527] on button "Next image" at bounding box center [786, 526] width 59 height 78
click at [778, 35] on button "Close lightbox" at bounding box center [776, 25] width 39 height 34
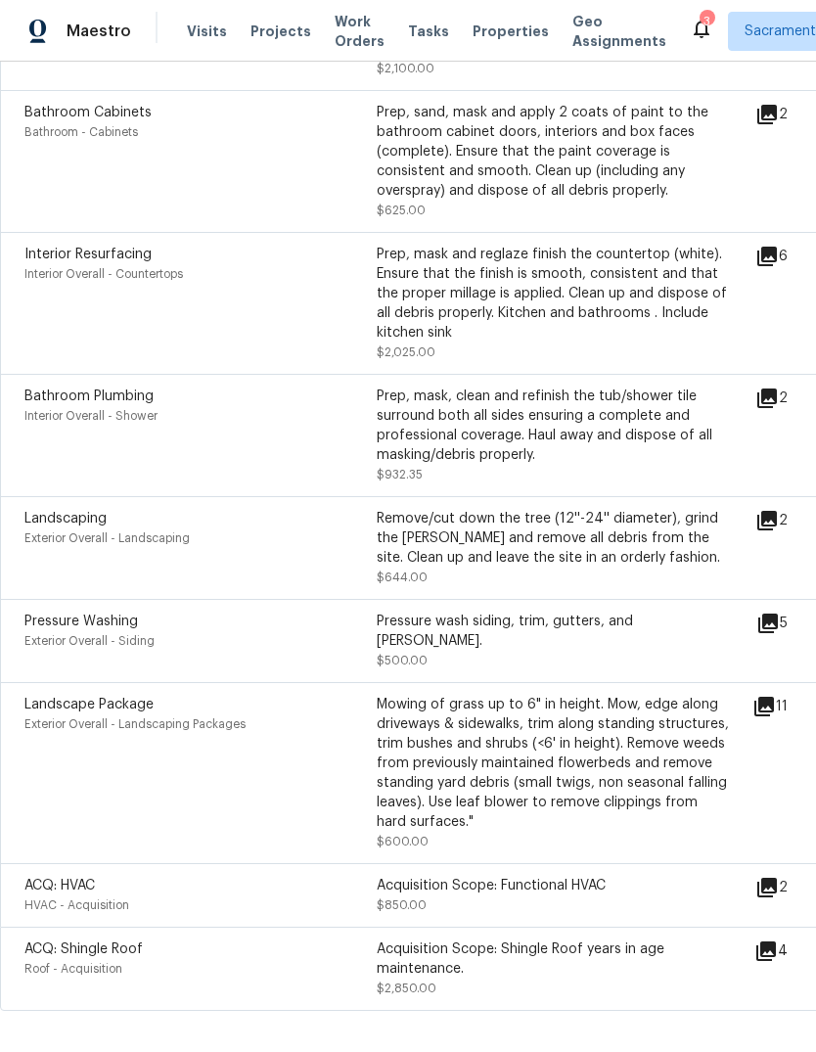
scroll to position [1064, 0]
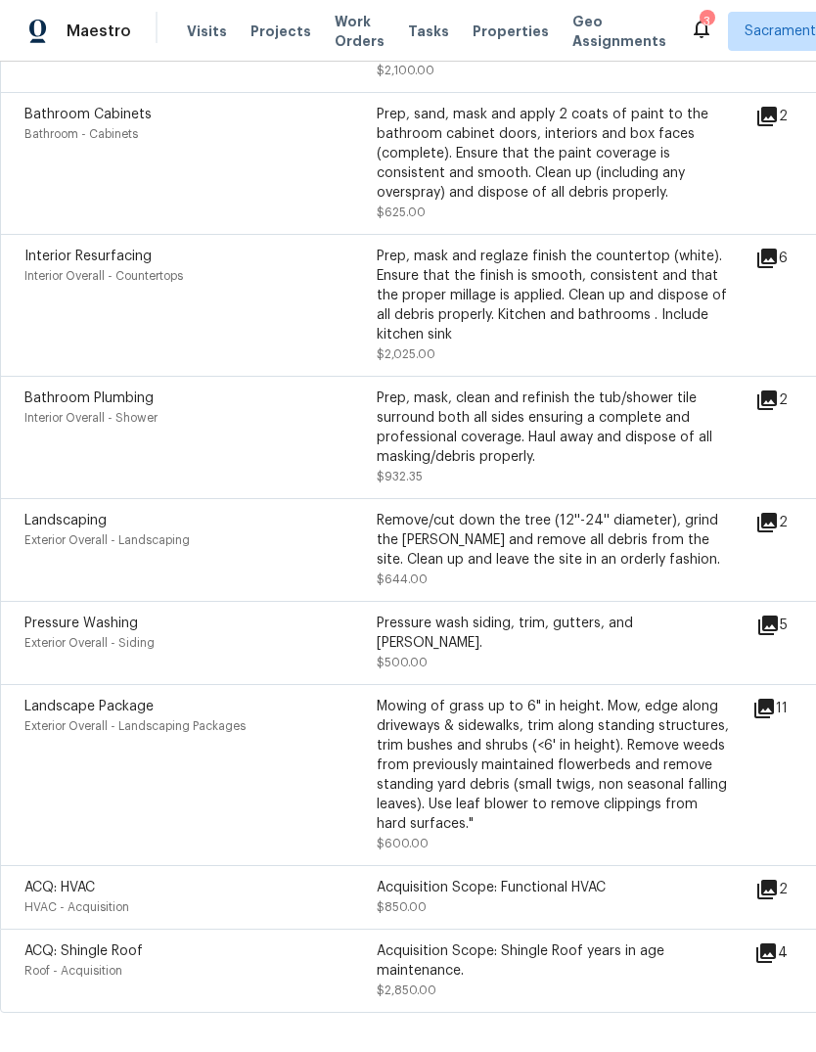
click at [774, 699] on icon at bounding box center [764, 709] width 20 height 20
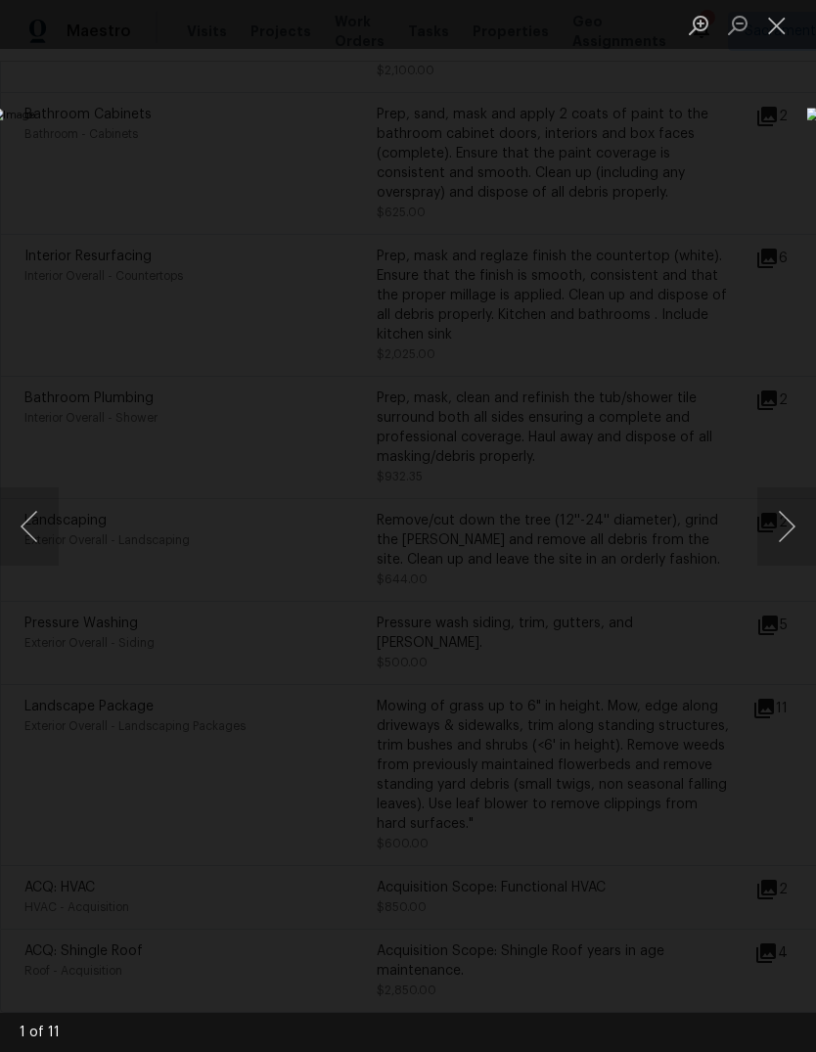
click at [788, 507] on button "Next image" at bounding box center [786, 526] width 59 height 78
click at [785, 524] on button "Next image" at bounding box center [786, 526] width 59 height 78
click at [785, 530] on button "Next image" at bounding box center [786, 526] width 59 height 78
click at [24, 527] on button "Previous image" at bounding box center [29, 526] width 59 height 78
click at [784, 522] on button "Next image" at bounding box center [786, 526] width 59 height 78
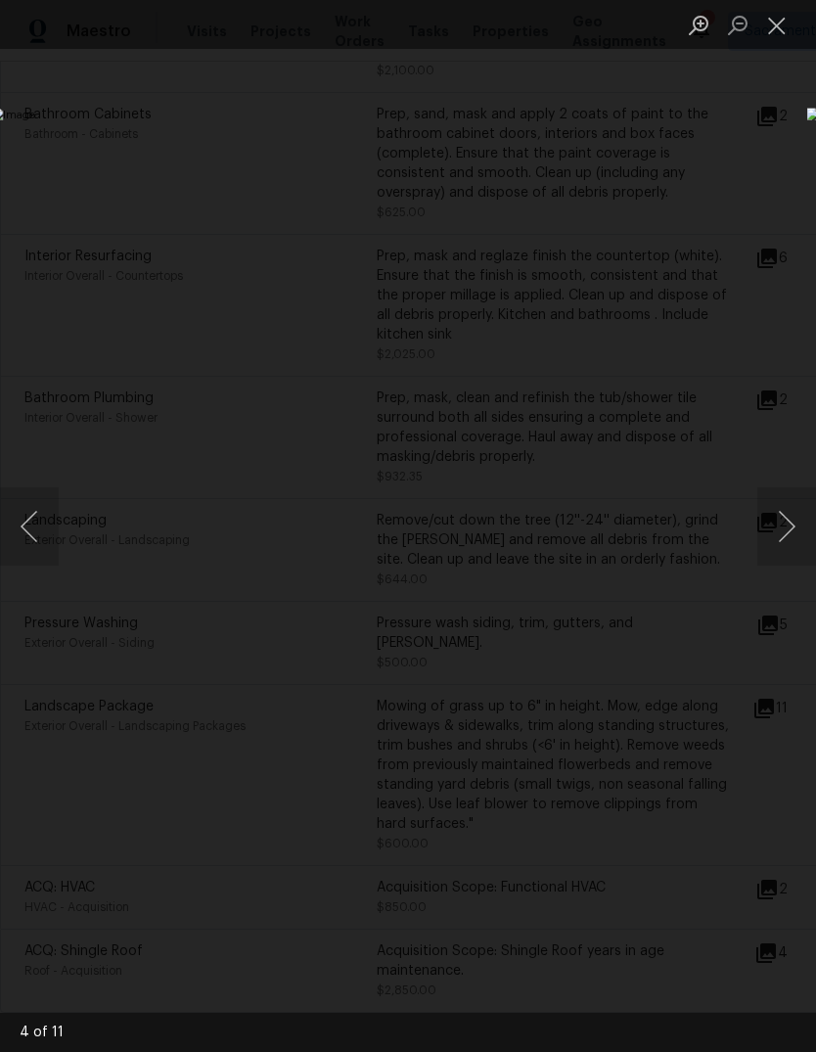
click at [785, 533] on button "Next image" at bounding box center [786, 526] width 59 height 78
click at [783, 540] on button "Next image" at bounding box center [786, 526] width 59 height 78
click at [783, 544] on button "Next image" at bounding box center [786, 526] width 59 height 78
click at [788, 530] on button "Next image" at bounding box center [786, 526] width 59 height 78
click at [786, 537] on button "Next image" at bounding box center [786, 526] width 59 height 78
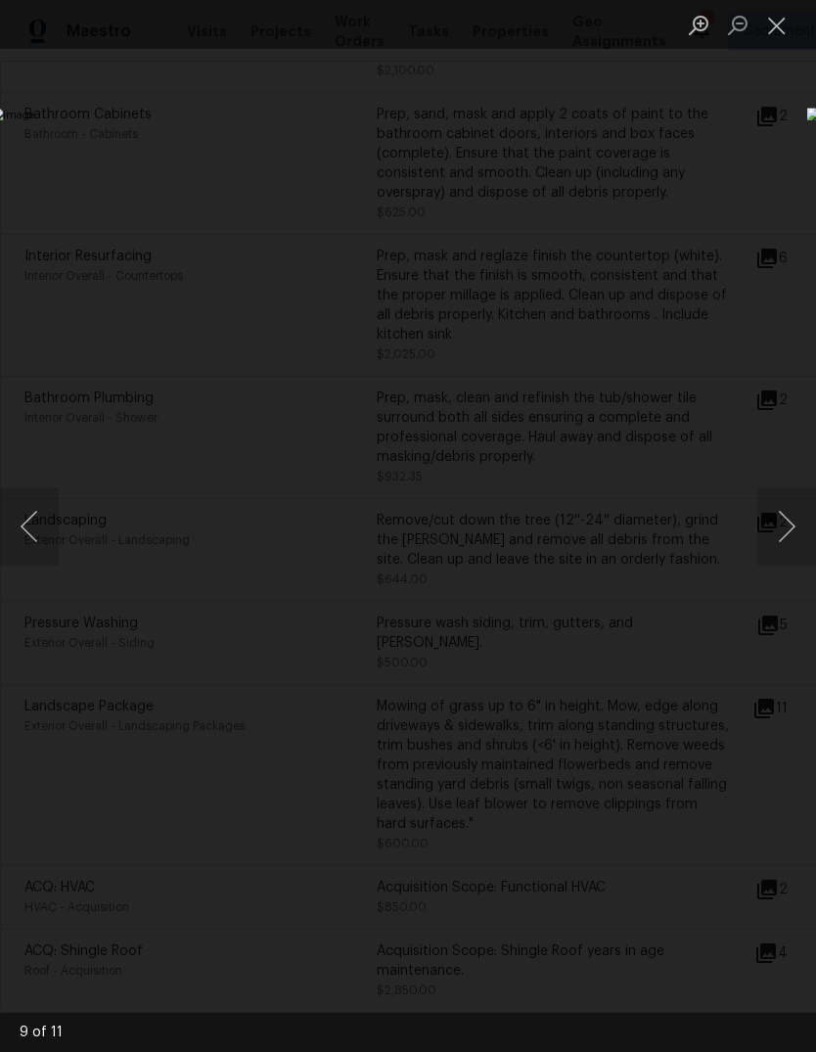
click at [787, 537] on button "Next image" at bounding box center [786, 526] width 59 height 78
click at [783, 16] on button "Close lightbox" at bounding box center [776, 25] width 39 height 34
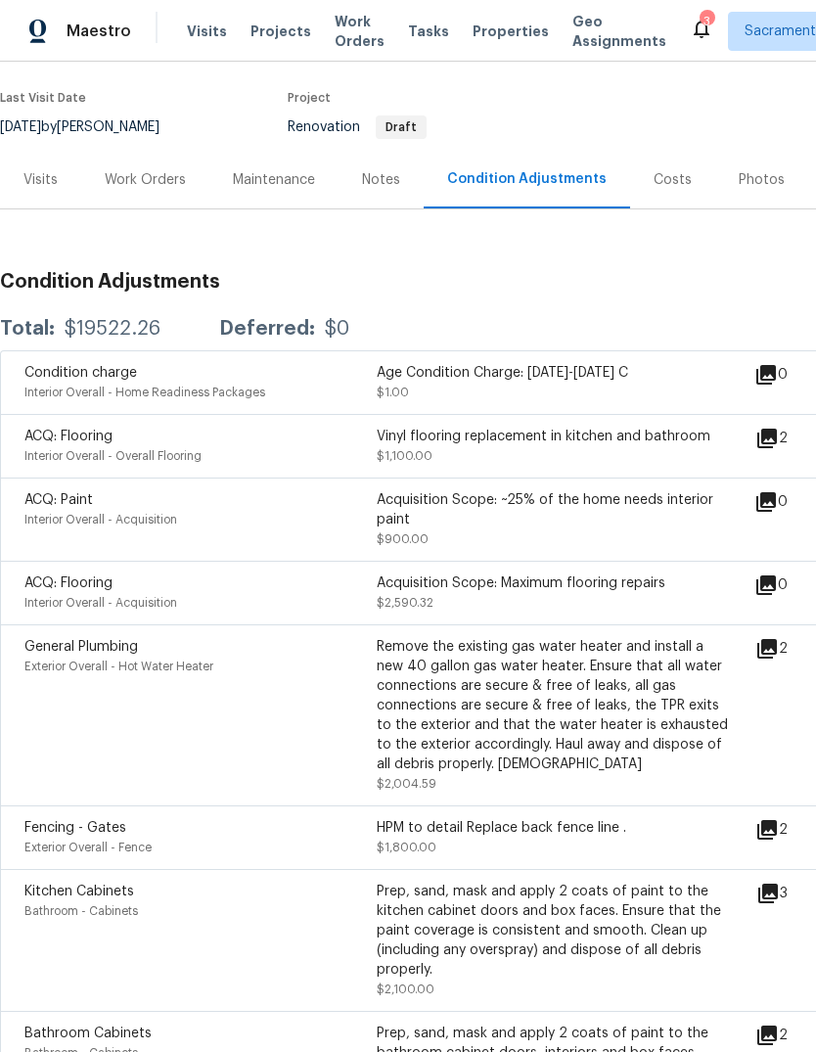
scroll to position [147, 0]
click at [166, 181] on div "Work Orders" at bounding box center [145, 179] width 81 height 20
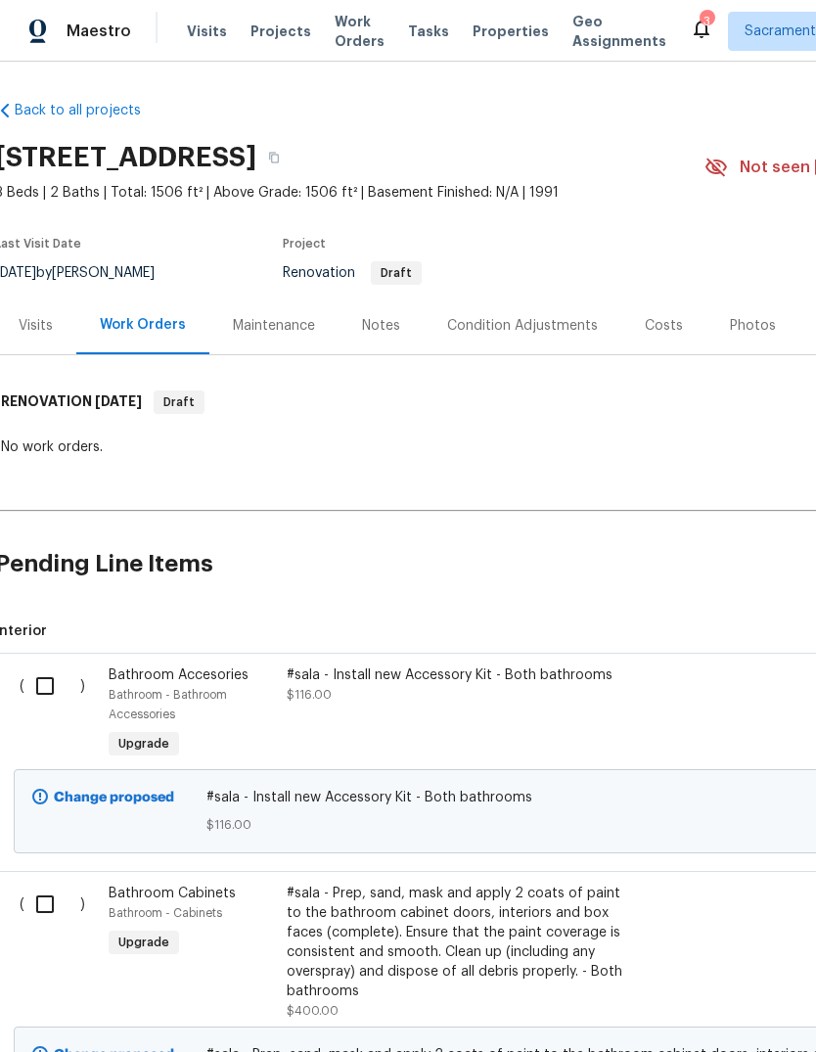
scroll to position [0, 5]
click at [568, 323] on div "Condition Adjustments" at bounding box center [522, 326] width 151 height 20
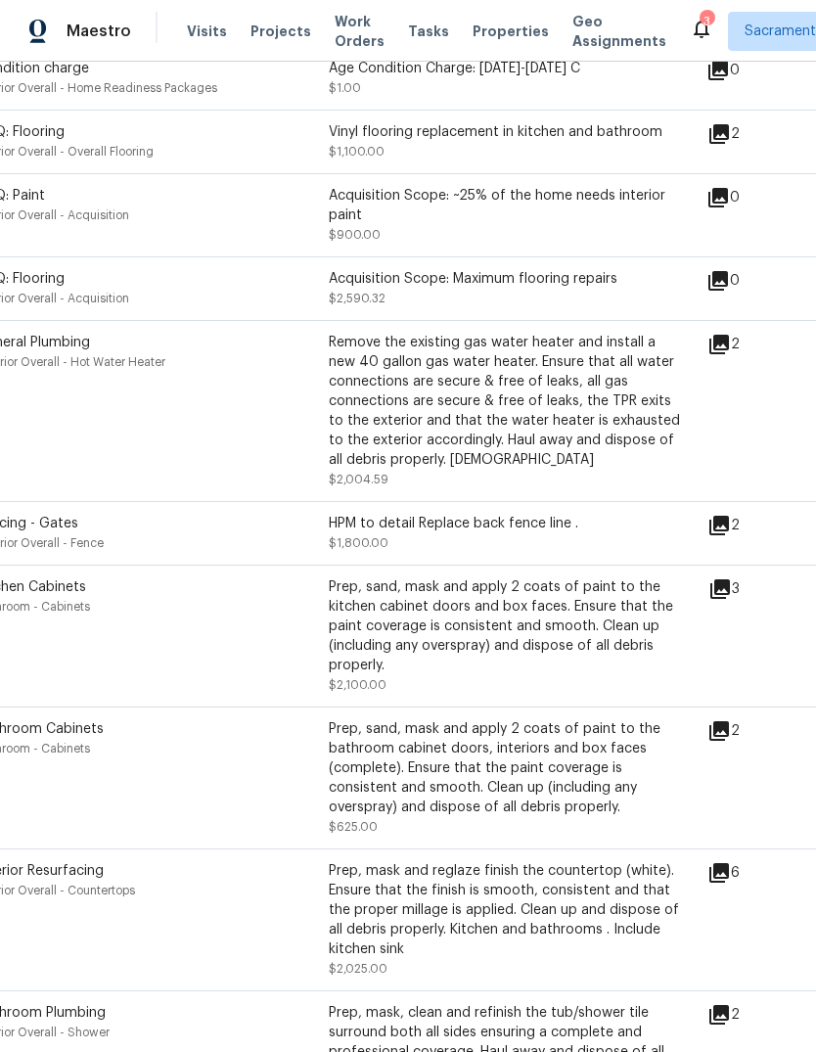
scroll to position [450, 47]
click at [730, 741] on icon at bounding box center [720, 731] width 20 height 20
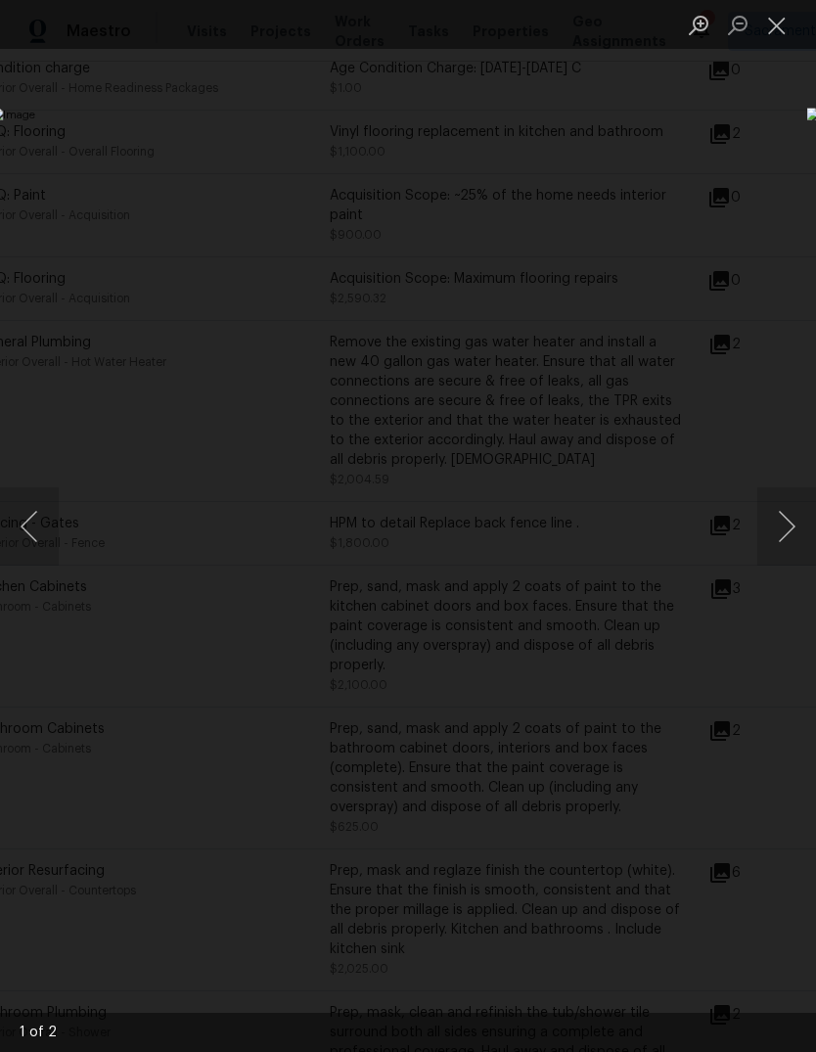
click at [785, 522] on button "Next image" at bounding box center [786, 526] width 59 height 78
click at [27, 512] on button "Previous image" at bounding box center [29, 526] width 59 height 78
click at [782, 29] on button "Close lightbox" at bounding box center [776, 25] width 39 height 34
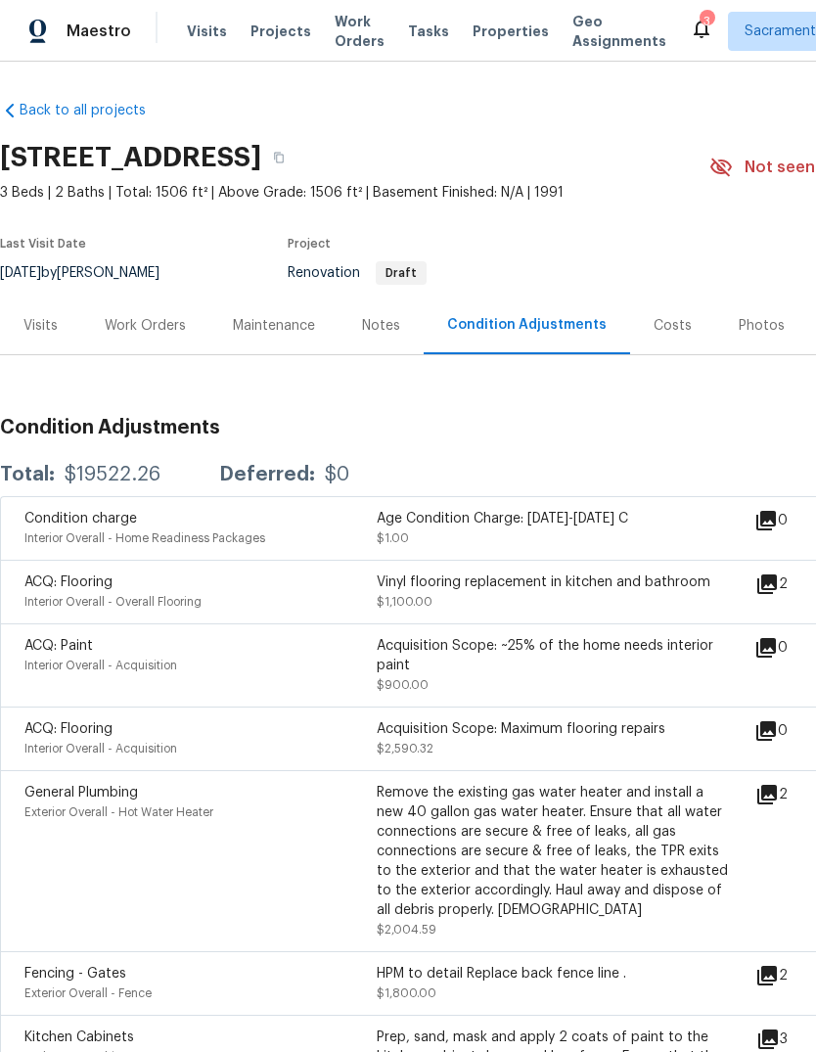
scroll to position [0, 0]
click at [161, 330] on div "Work Orders" at bounding box center [145, 326] width 81 height 20
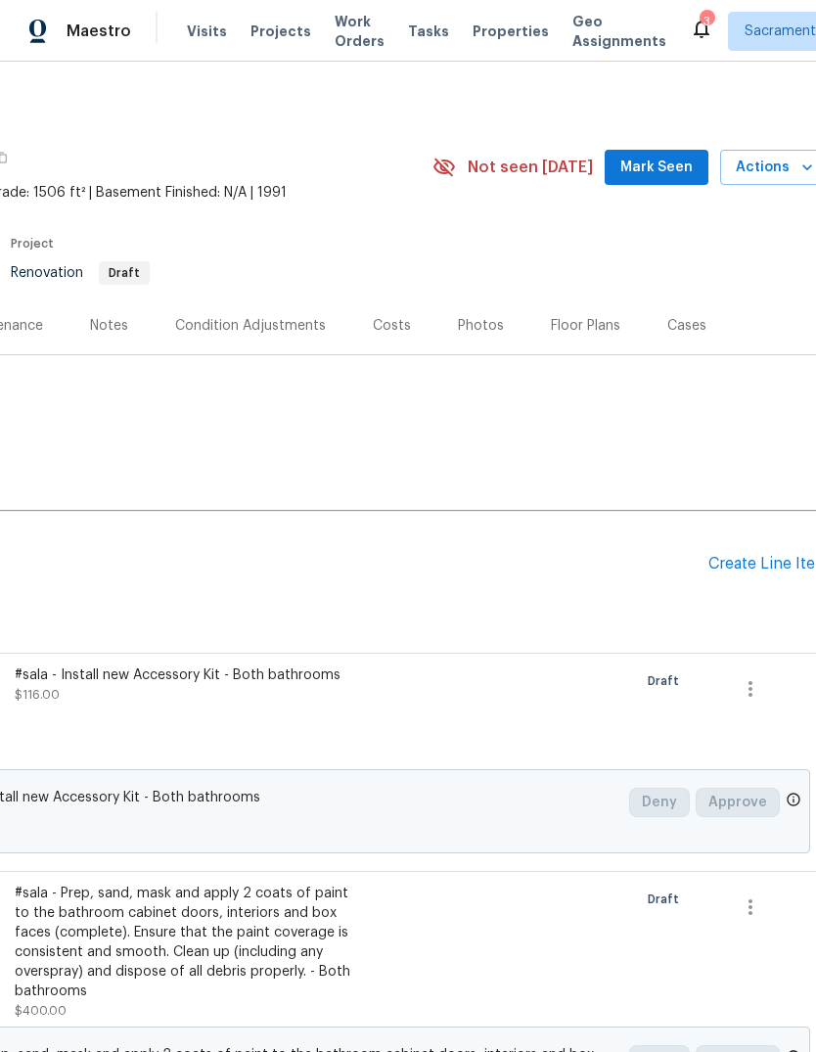
scroll to position [0, 277]
click at [276, 326] on div "Condition Adjustments" at bounding box center [250, 326] width 151 height 20
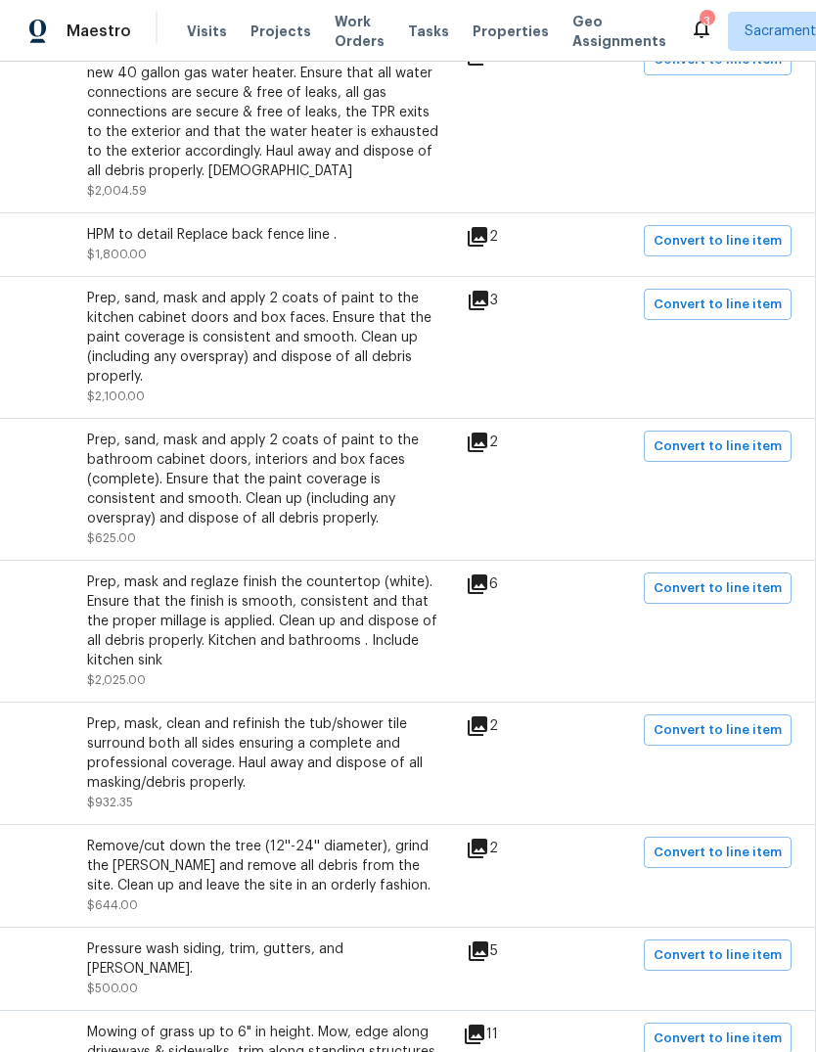
scroll to position [739, 290]
click at [489, 738] on icon at bounding box center [477, 725] width 23 height 23
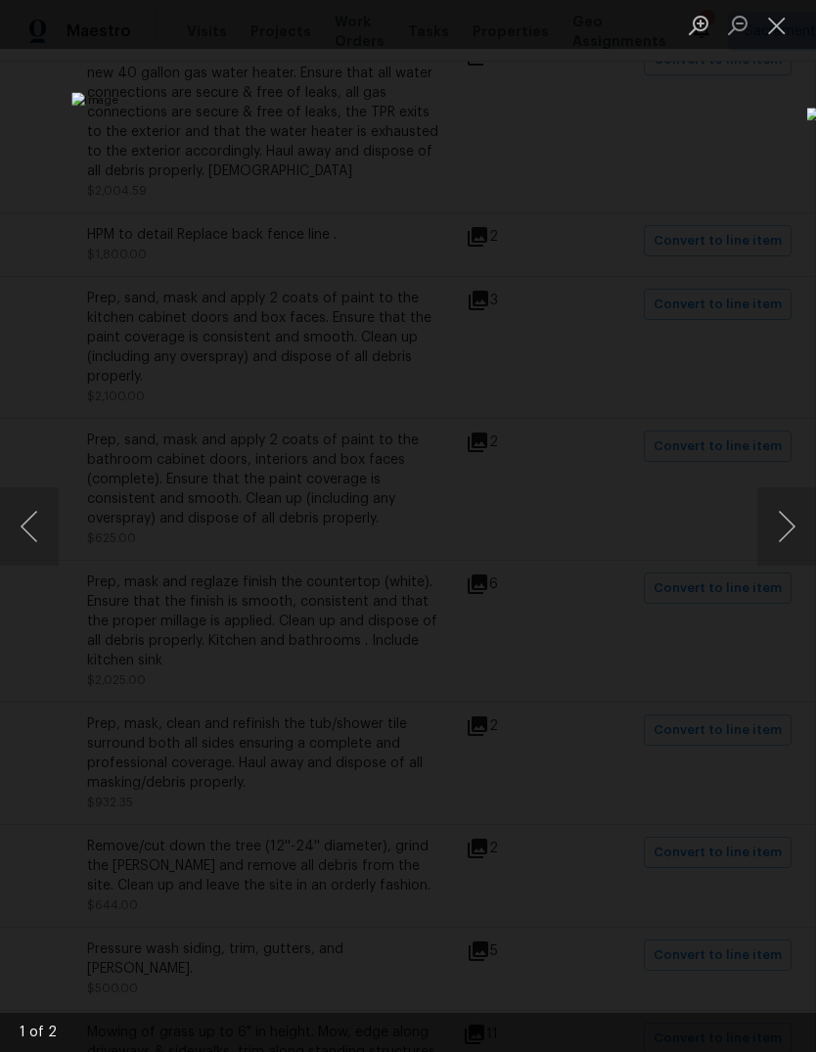
click at [791, 525] on button "Next image" at bounding box center [786, 526] width 59 height 78
click at [780, 26] on button "Close lightbox" at bounding box center [776, 25] width 39 height 34
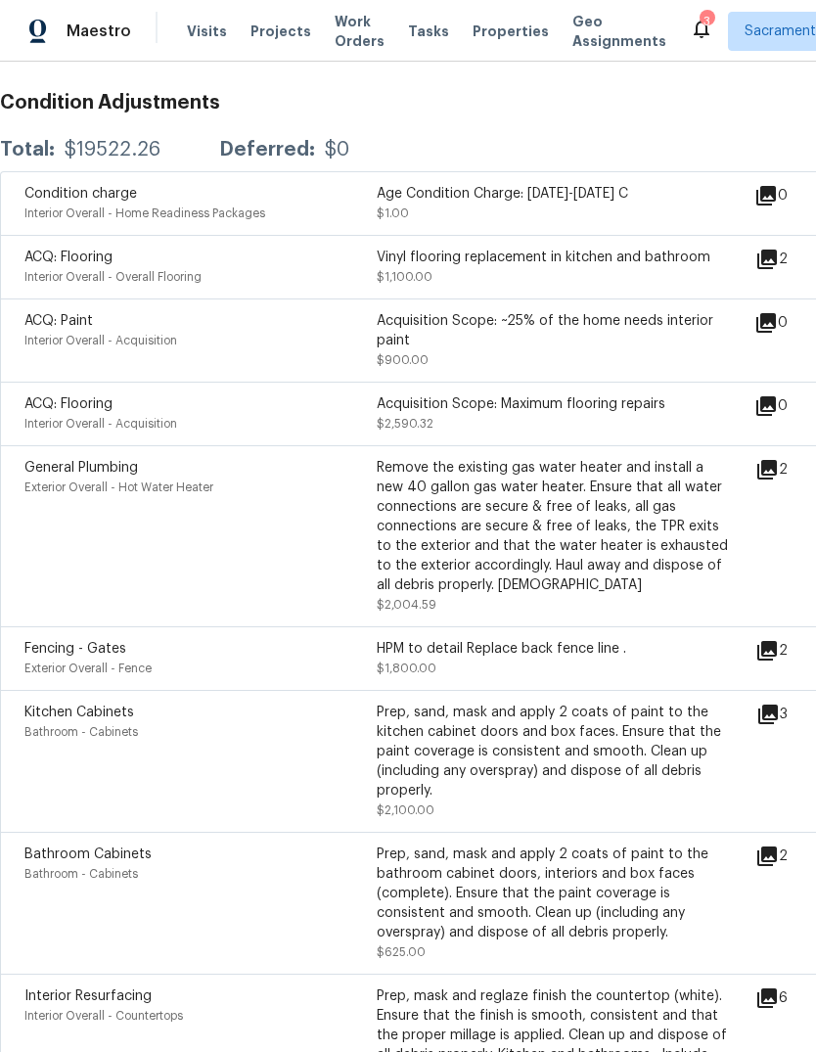
scroll to position [326, 0]
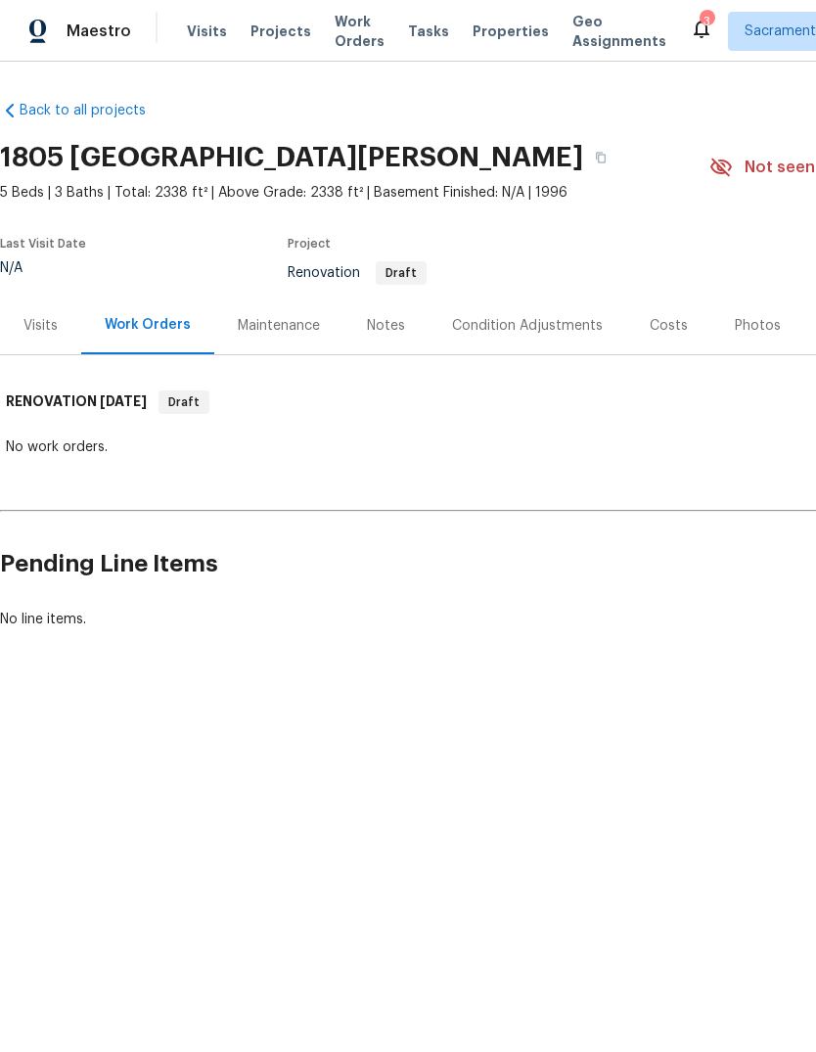
click at [563, 323] on div "Condition Adjustments" at bounding box center [527, 326] width 151 height 20
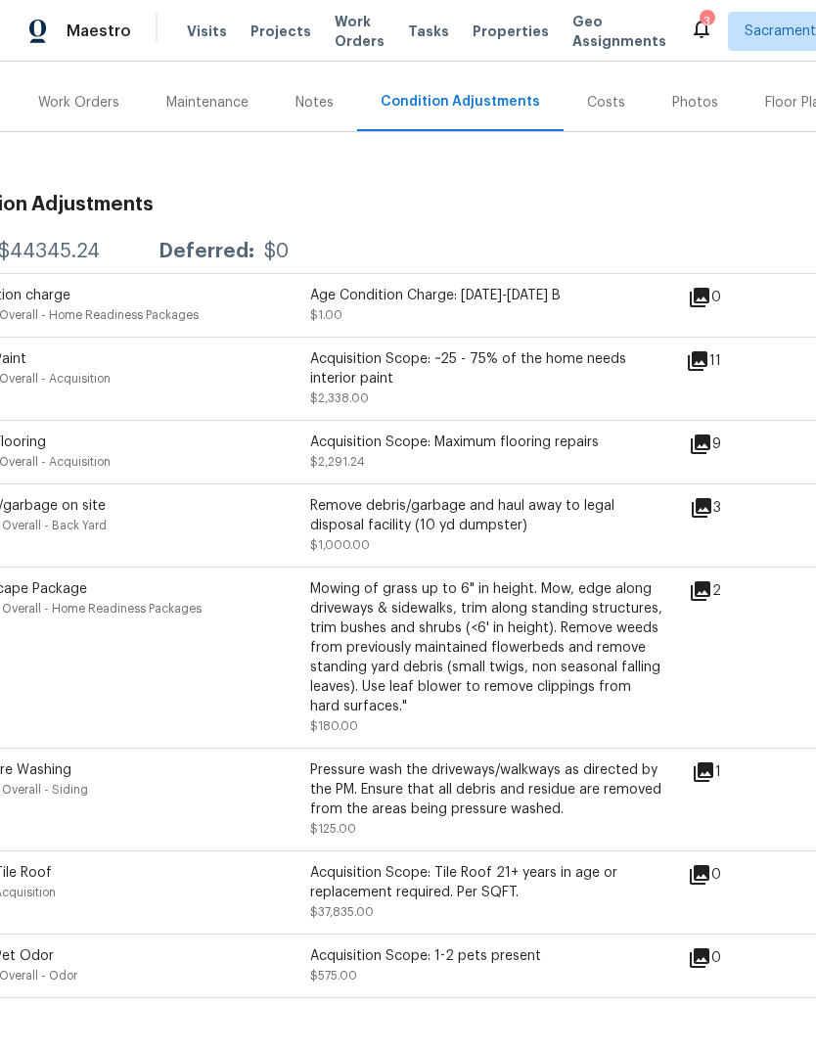
scroll to position [221, 67]
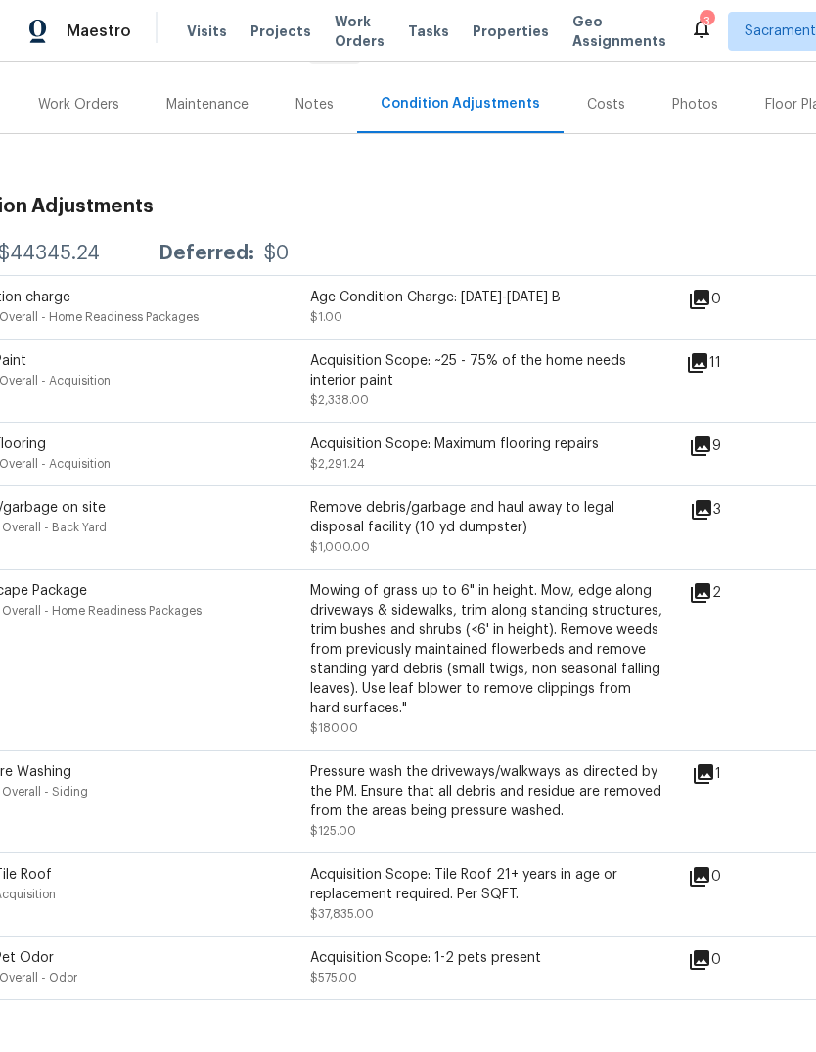
click at [729, 362] on div "11" at bounding box center [735, 362] width 98 height 23
click at [709, 367] on icon at bounding box center [697, 362] width 23 height 23
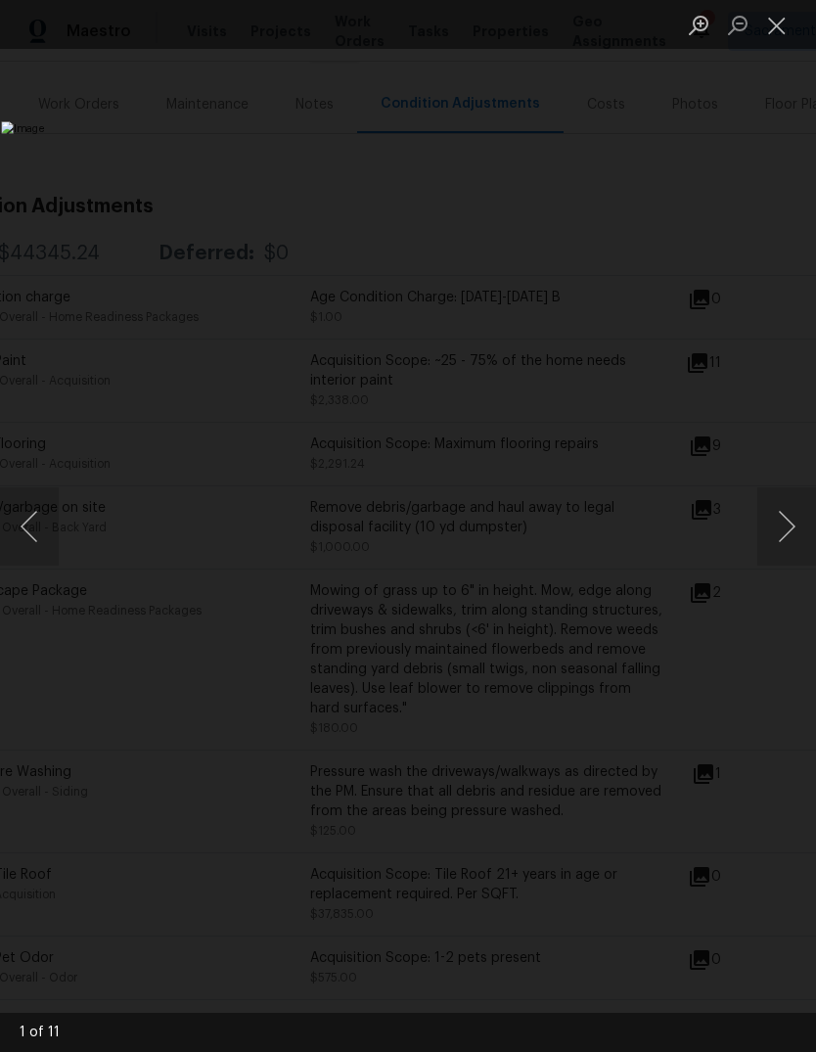
click at [791, 524] on button "Next image" at bounding box center [786, 526] width 59 height 78
click at [786, 533] on button "Next image" at bounding box center [786, 526] width 59 height 78
click at [787, 527] on button "Next image" at bounding box center [786, 526] width 59 height 78
click at [788, 520] on button "Next image" at bounding box center [786, 526] width 59 height 78
click at [787, 524] on button "Next image" at bounding box center [786, 526] width 59 height 78
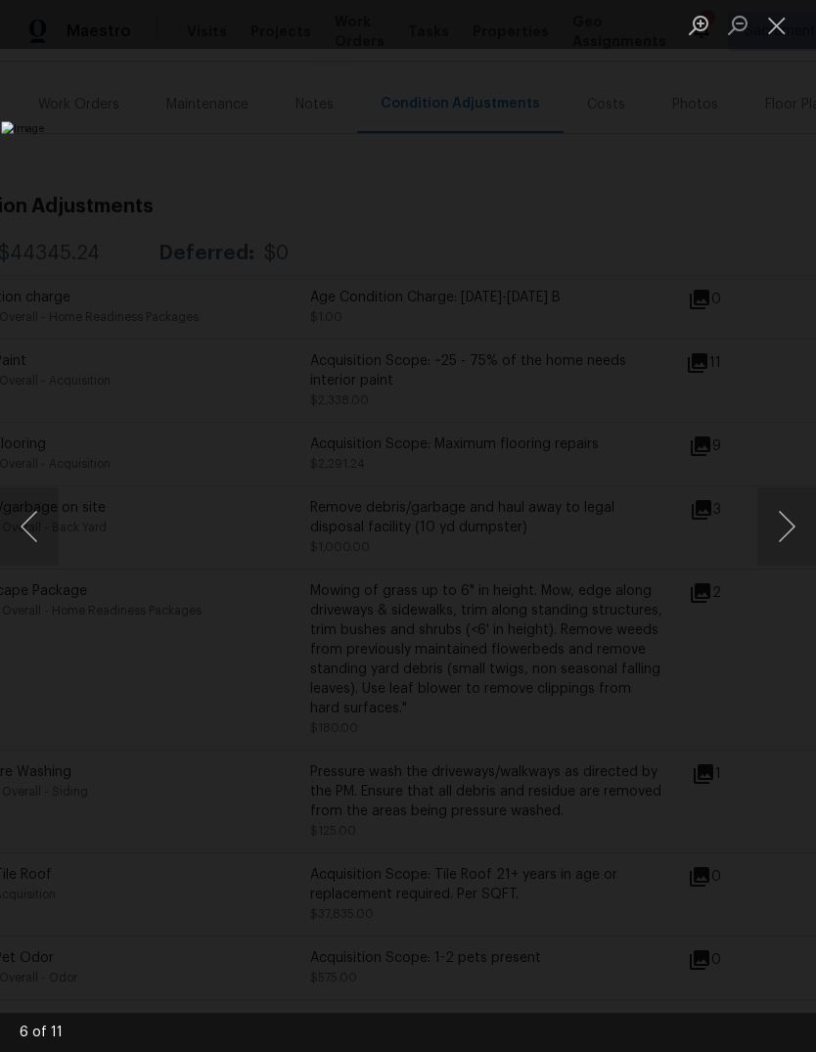
click at [790, 518] on button "Next image" at bounding box center [786, 526] width 59 height 78
click at [787, 524] on button "Next image" at bounding box center [786, 526] width 59 height 78
click at [788, 525] on button "Next image" at bounding box center [786, 526] width 59 height 78
click at [791, 524] on button "Next image" at bounding box center [786, 526] width 59 height 78
click at [783, 17] on button "Close lightbox" at bounding box center [776, 25] width 39 height 34
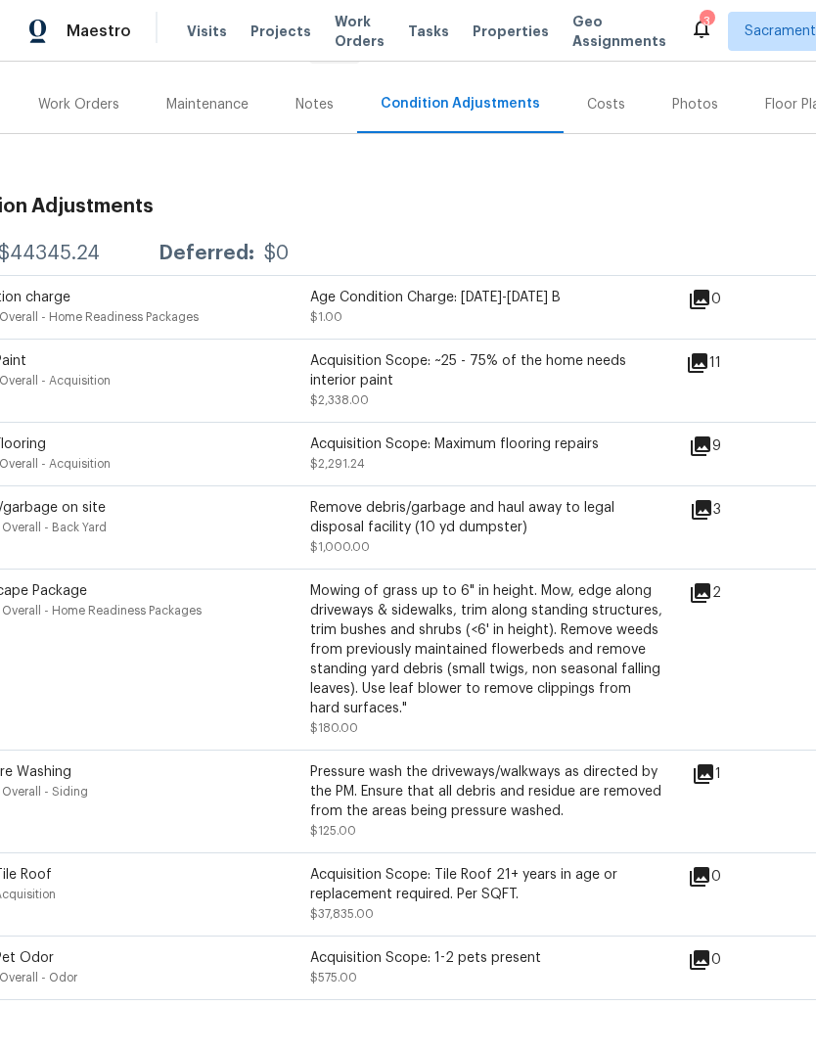
click at [710, 452] on icon at bounding box center [701, 446] width 20 height 20
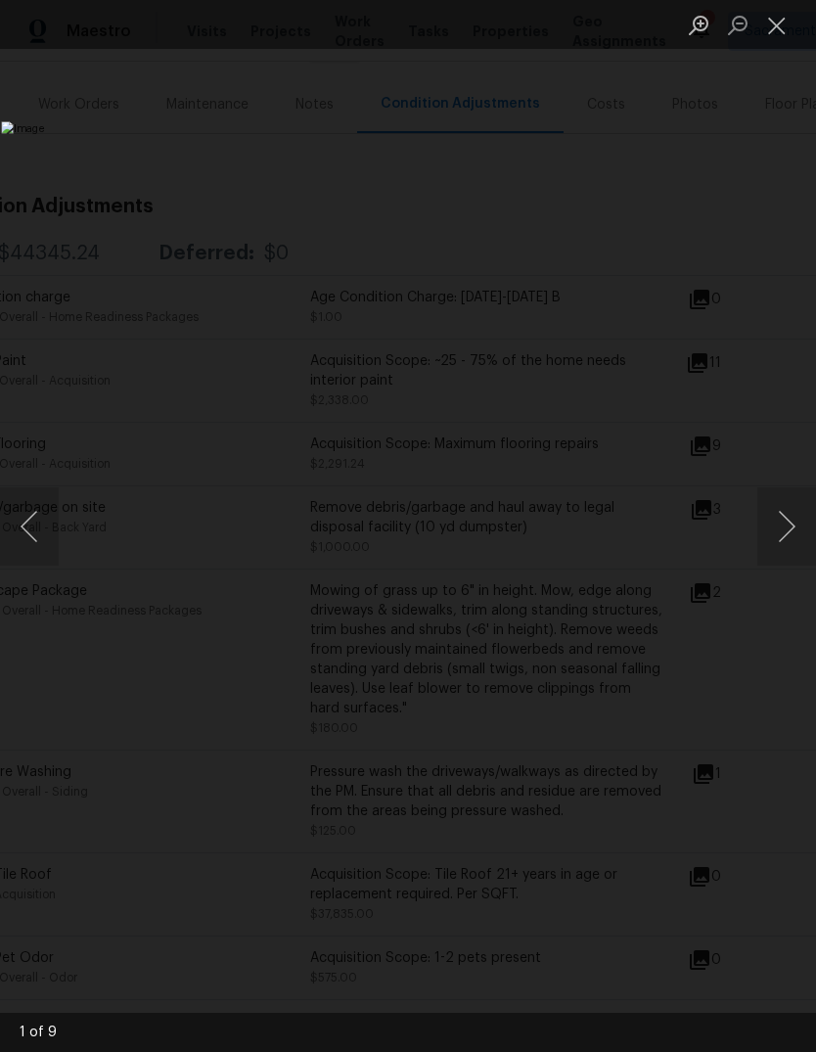
click at [785, 520] on button "Next image" at bounding box center [786, 526] width 59 height 78
click at [787, 525] on button "Next image" at bounding box center [786, 526] width 59 height 78
click at [784, 28] on button "Close lightbox" at bounding box center [776, 25] width 39 height 34
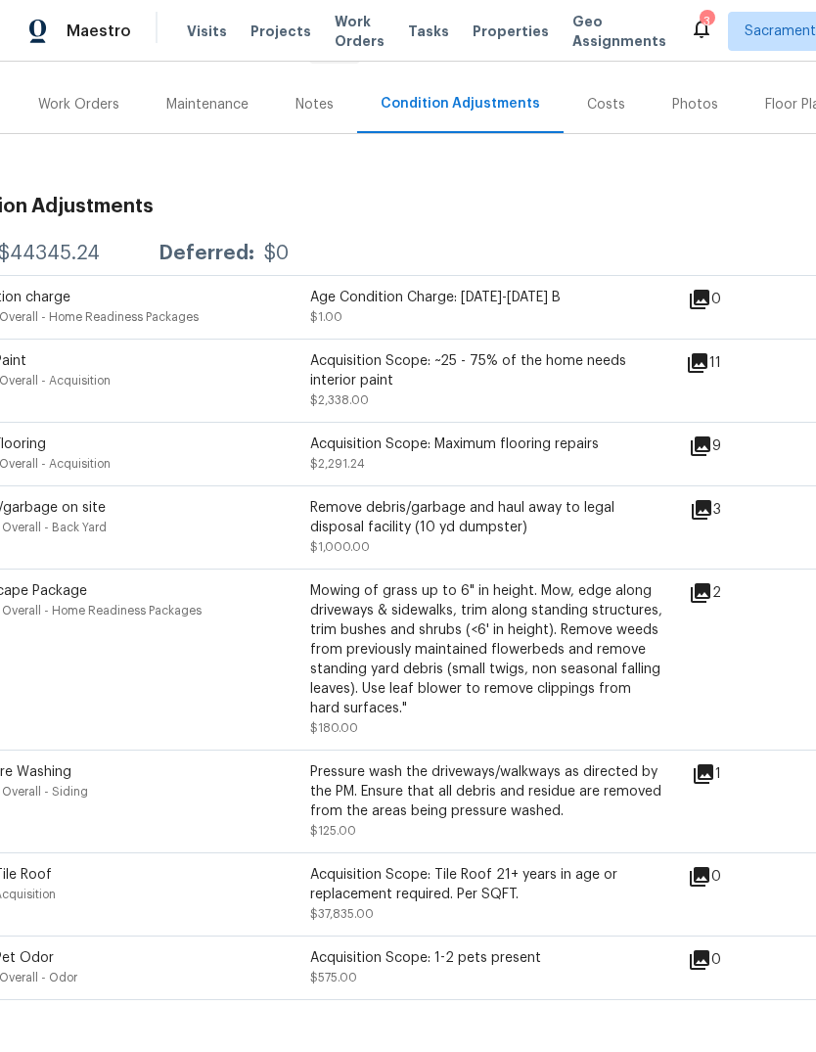
click at [738, 593] on div "2" at bounding box center [736, 592] width 95 height 23
click at [710, 598] on icon at bounding box center [701, 593] width 20 height 20
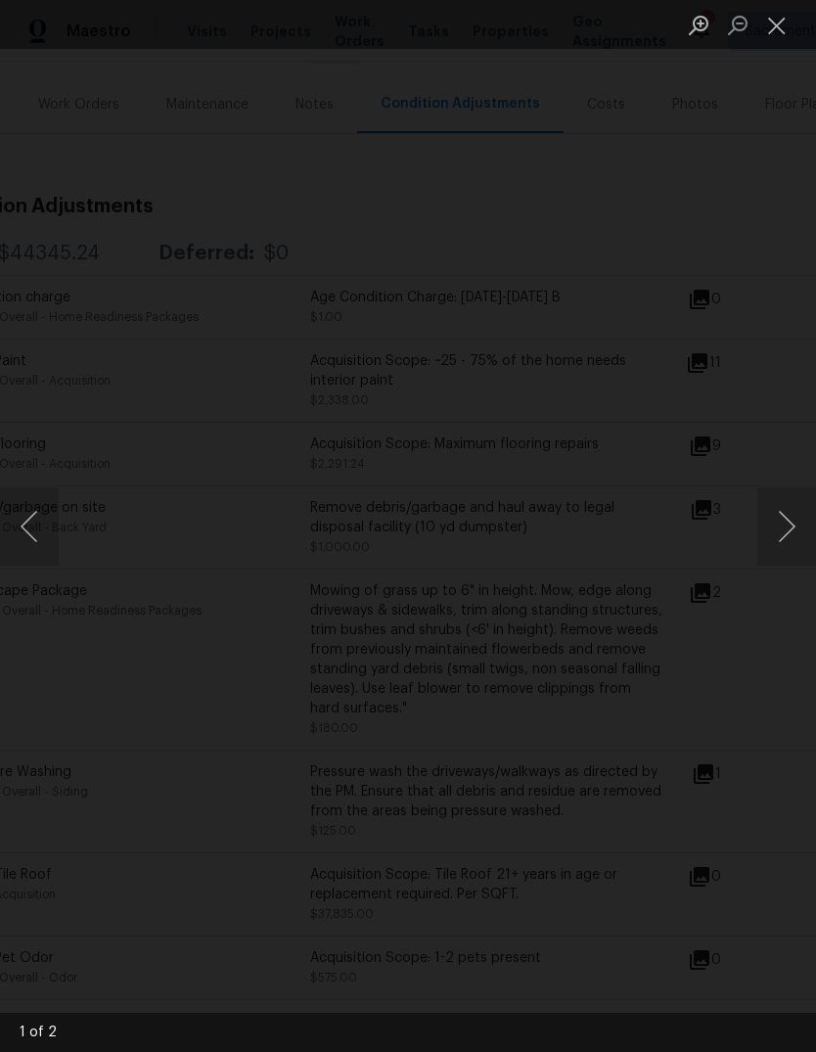
click at [789, 525] on button "Next image" at bounding box center [786, 526] width 59 height 78
click at [790, 534] on button "Next image" at bounding box center [786, 526] width 59 height 78
click at [778, 25] on button "Close lightbox" at bounding box center [776, 25] width 39 height 34
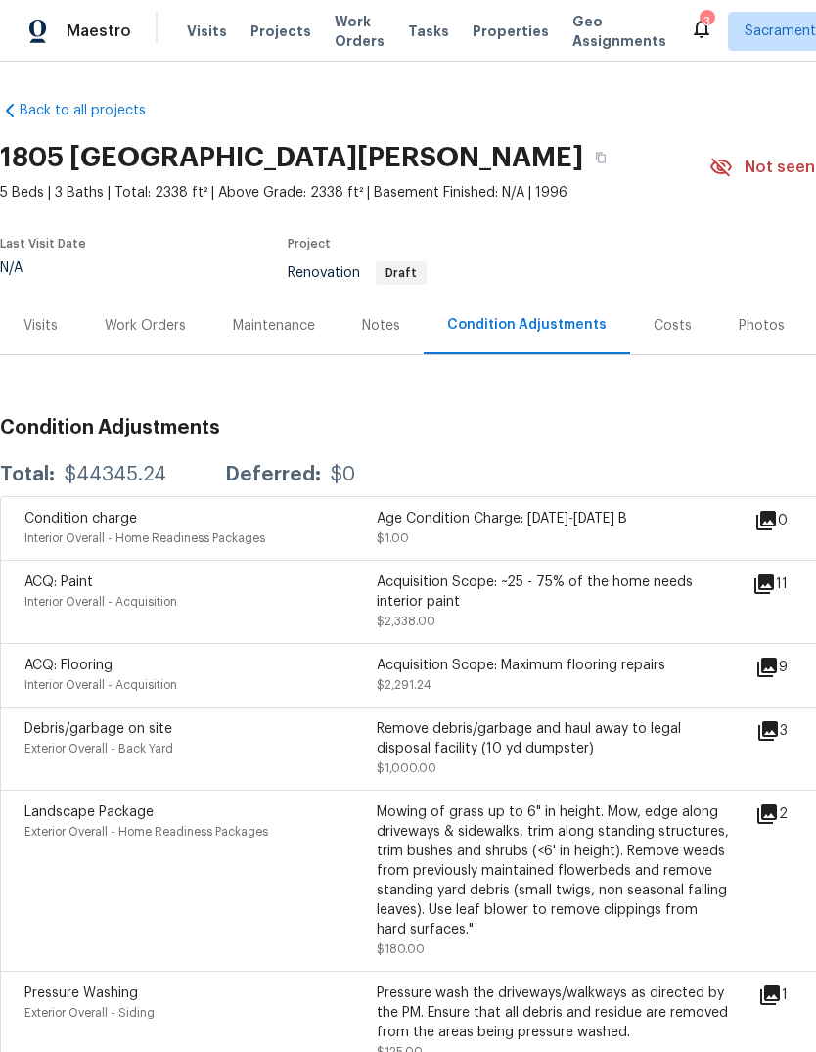
scroll to position [0, 0]
click at [384, 296] on div "Notes" at bounding box center [381, 325] width 85 height 58
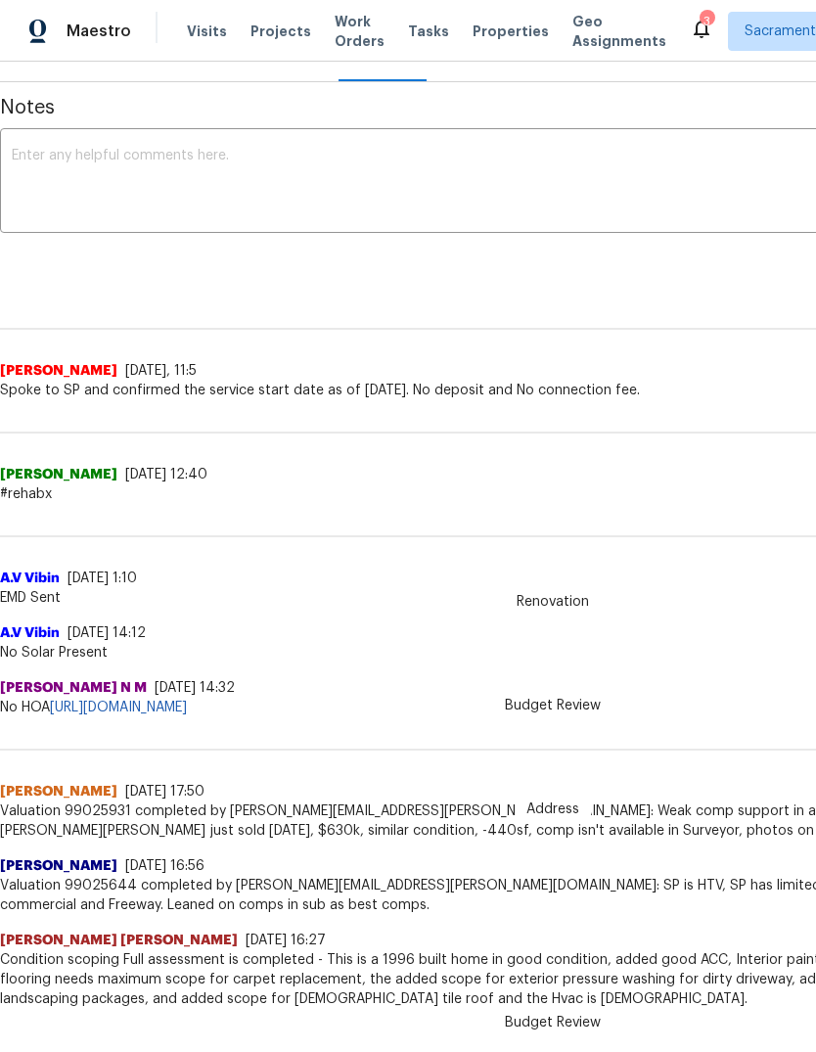
scroll to position [273, 0]
